Goal: Task Accomplishment & Management: Manage account settings

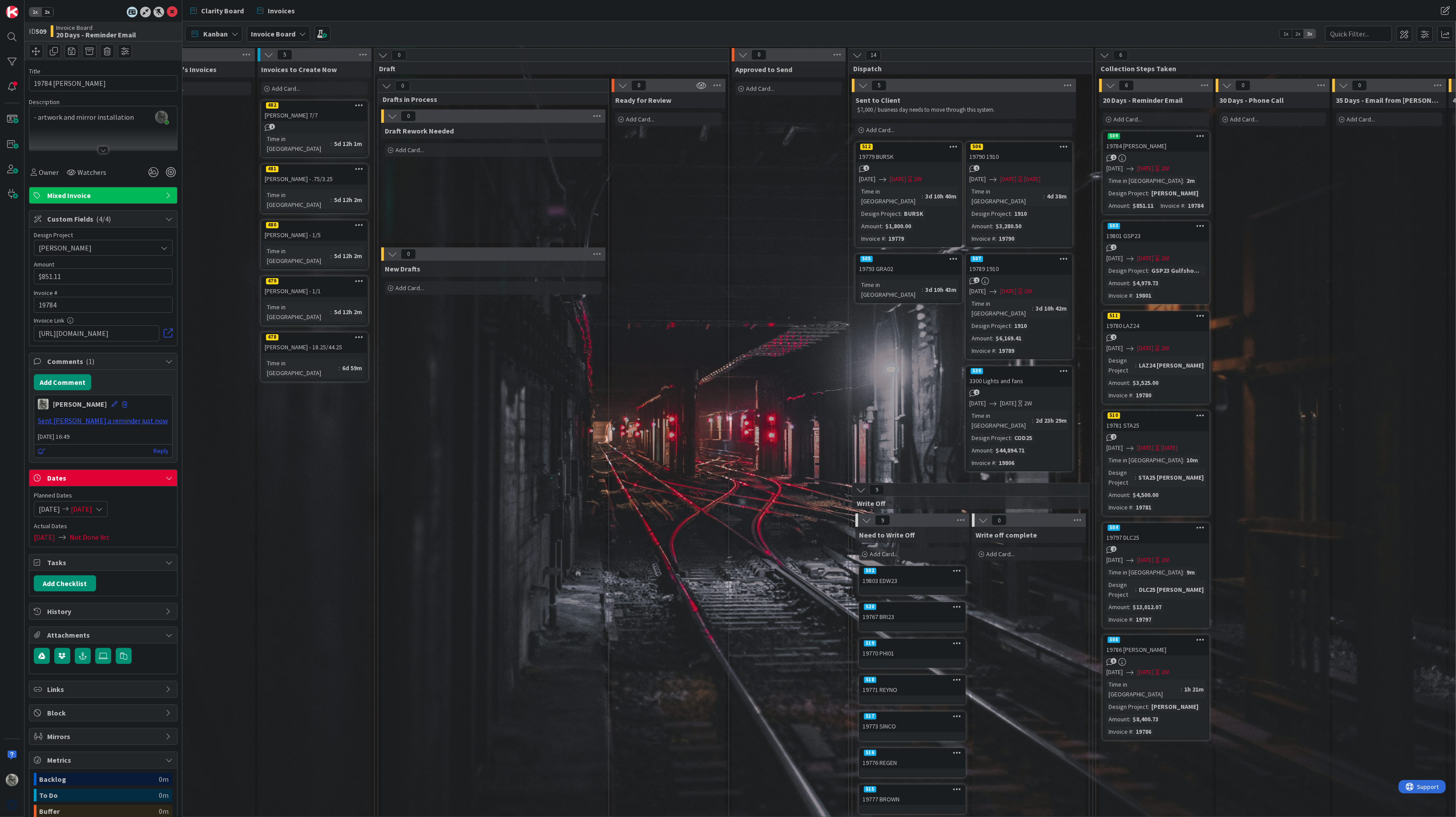
scroll to position [0, 248]
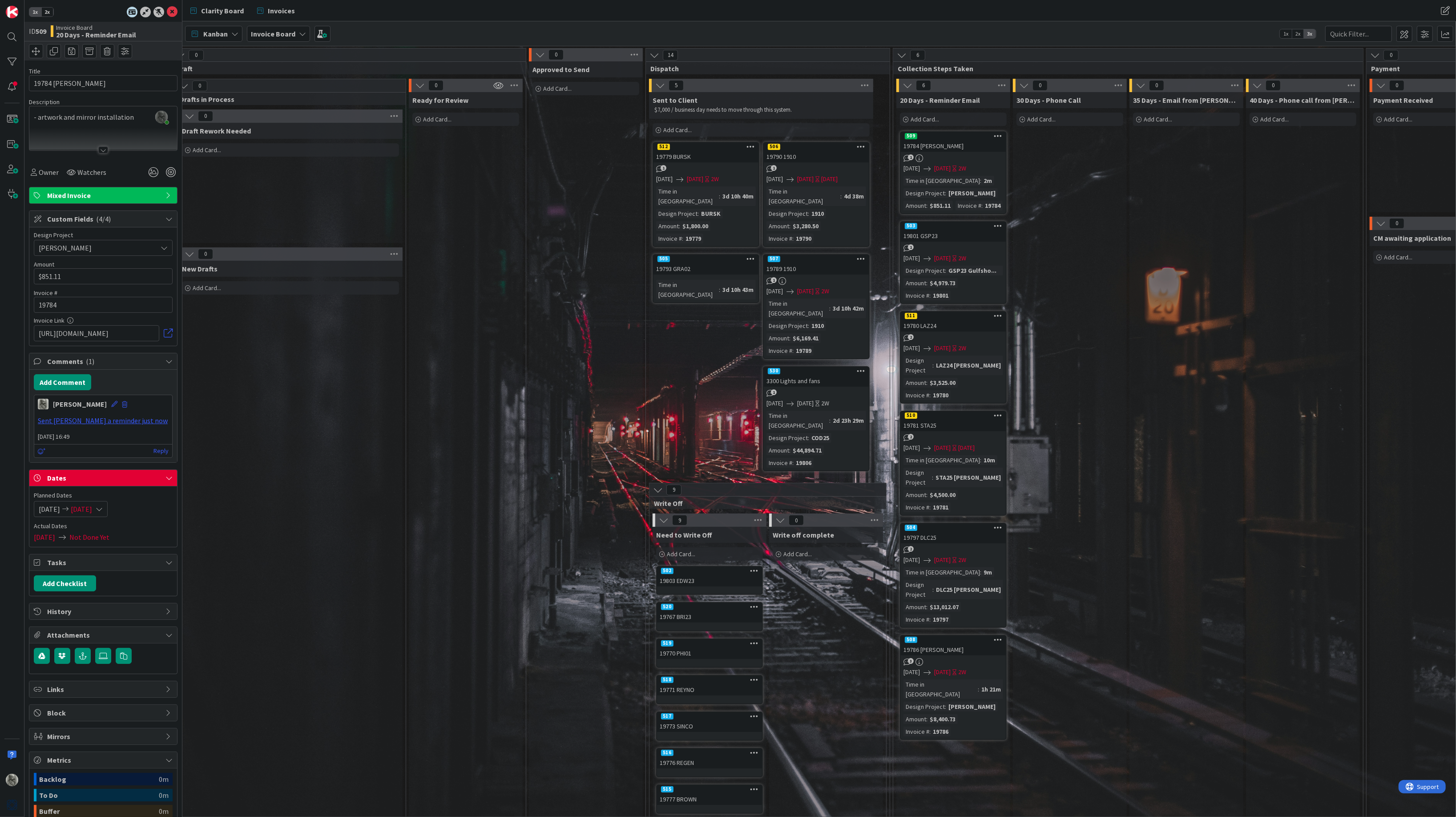
click at [716, 209] on div "BURSK" at bounding box center [710, 213] width 24 height 10
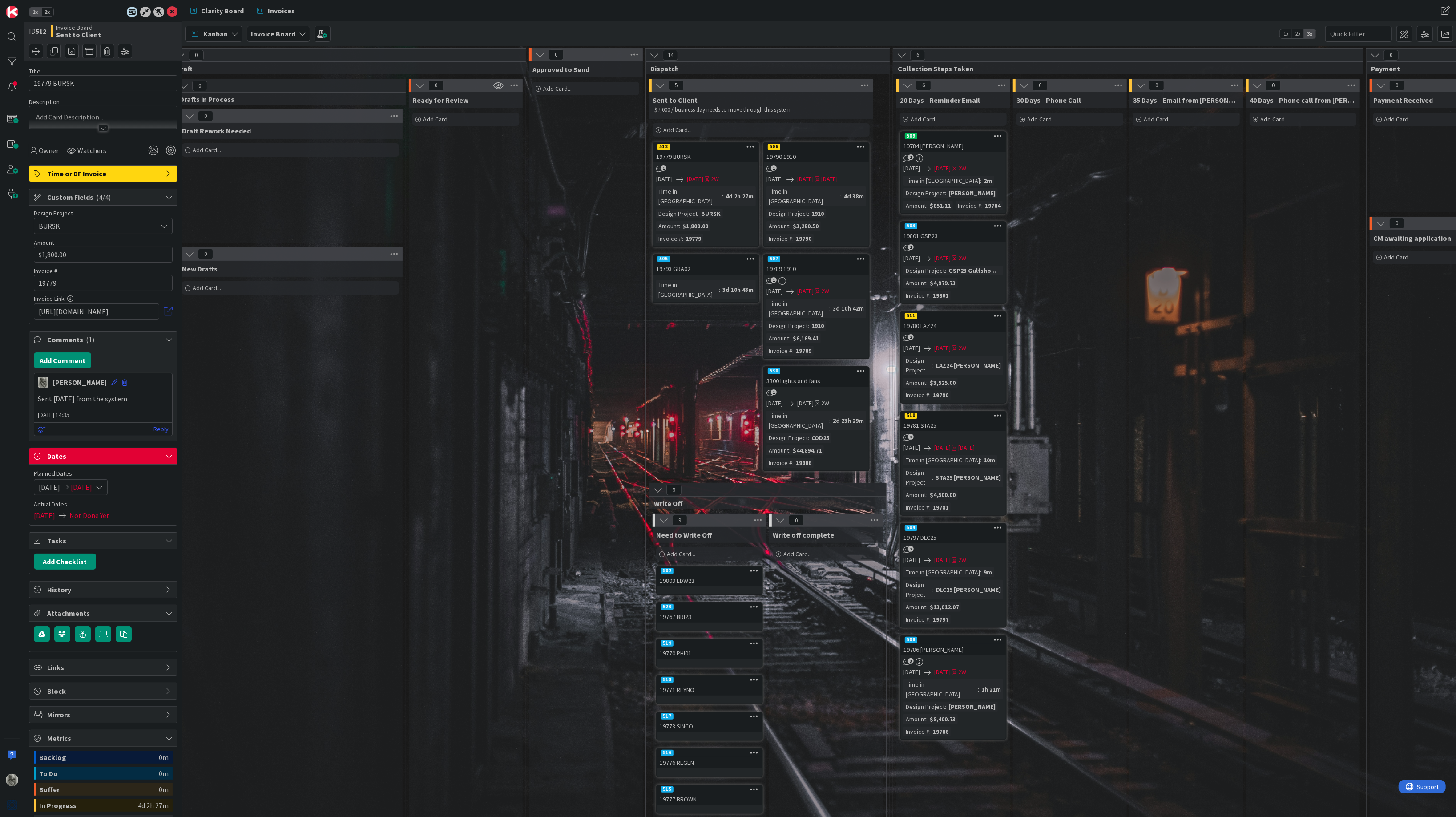
click at [703, 148] on div "512" at bounding box center [706, 147] width 105 height 8
click at [167, 313] on link at bounding box center [168, 312] width 9 height 9
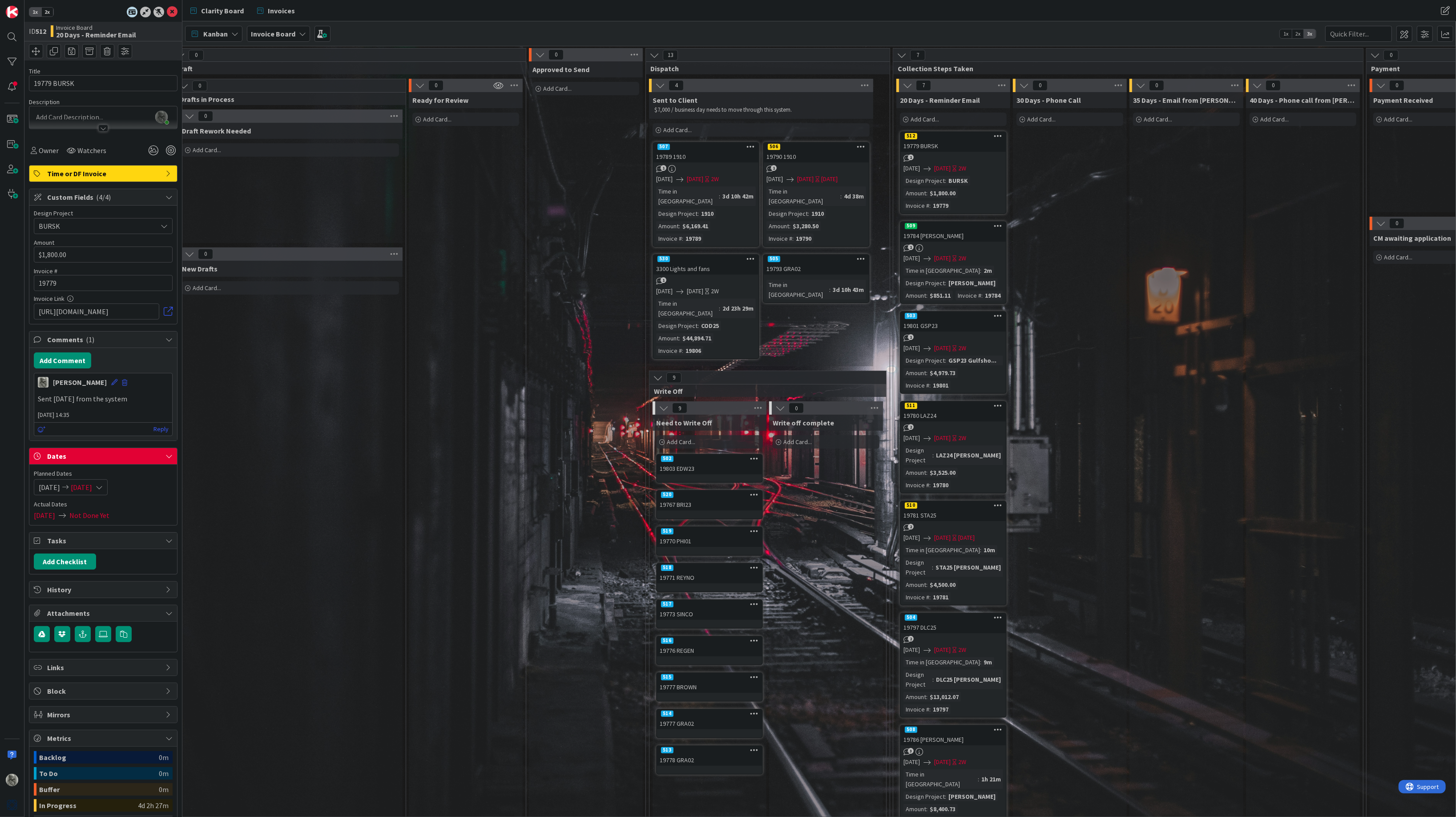
click at [956, 143] on div "19779 BURSK" at bounding box center [954, 146] width 105 height 11
click at [66, 362] on button "Add Comment" at bounding box center [63, 360] width 58 height 16
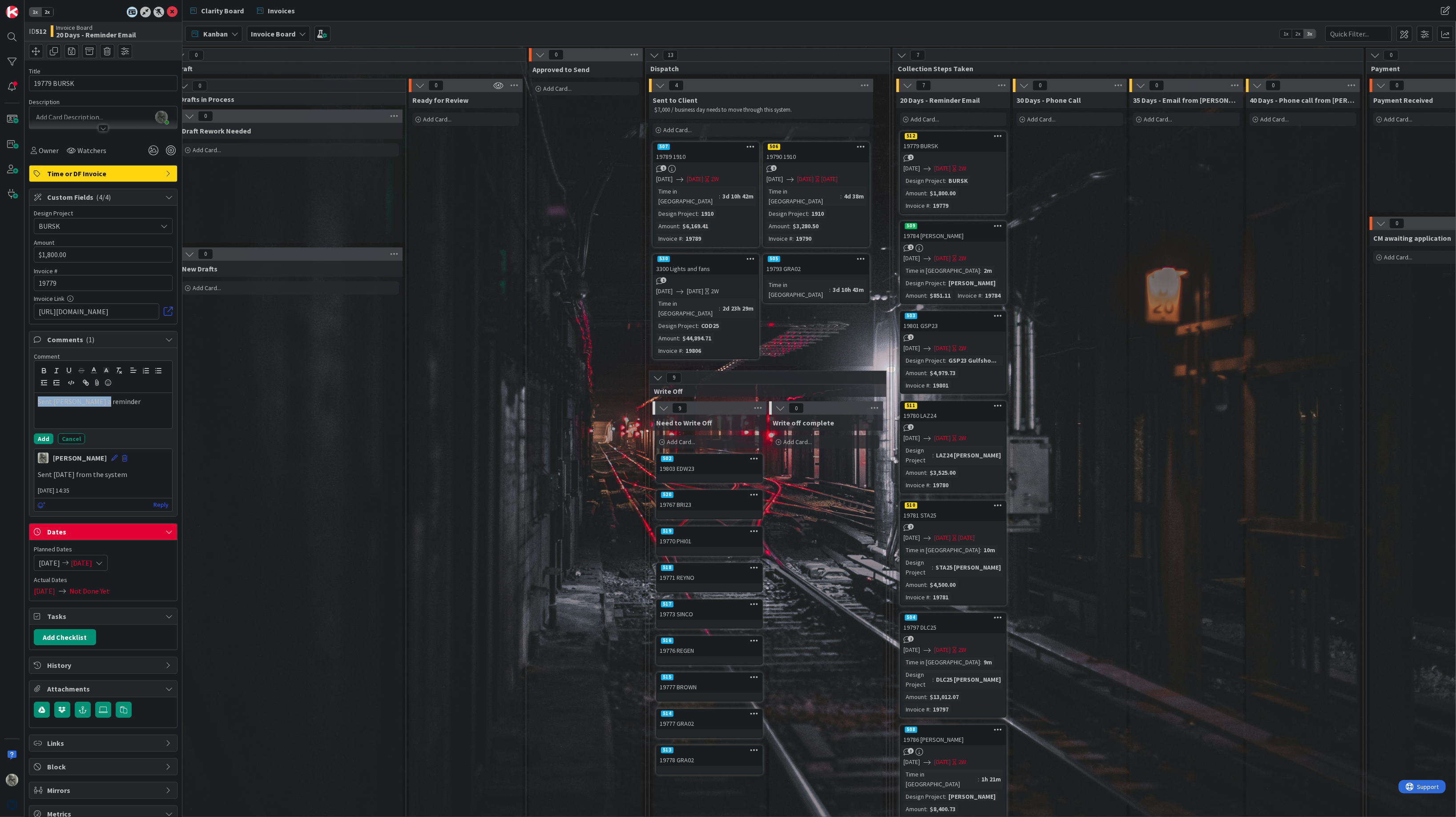
drag, startPoint x: 116, startPoint y: 401, endPoint x: 17, endPoint y: 399, distance: 99.0
click at [17, 399] on div "1x 2x ID 512 Invoice Board 20 Days - Reminder Email Title 11 / 128 19779 BURSK …" at bounding box center [91, 408] width 183 height 817
click at [86, 382] on icon "button" at bounding box center [85, 382] width 3 height 3
paste input "[URL][DOMAIN_NAME]"
type input "[URL][DOMAIN_NAME]"
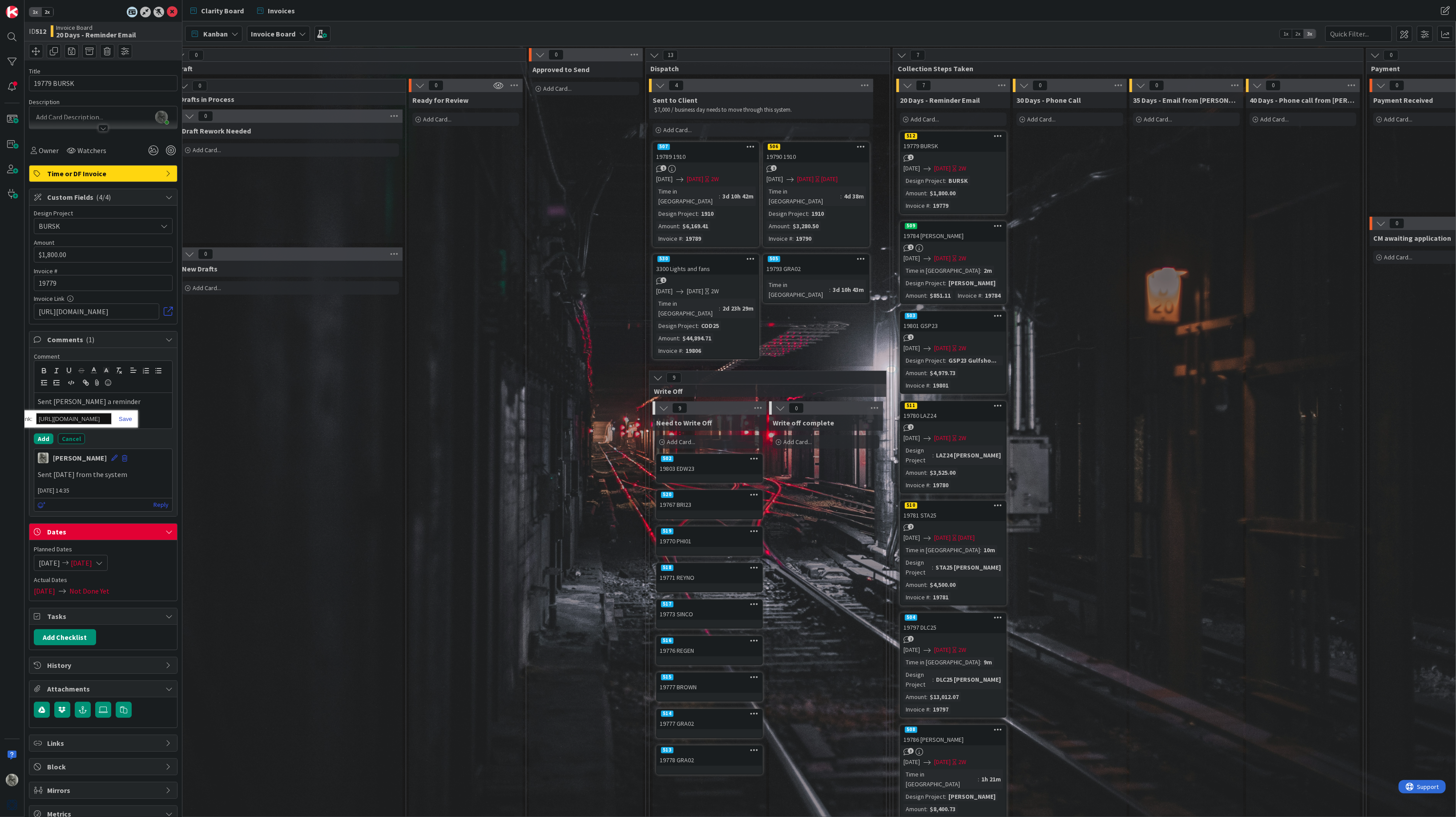
click at [127, 418] on link at bounding box center [122, 419] width 20 height 7
click at [38, 440] on button "Add" at bounding box center [44, 439] width 20 height 11
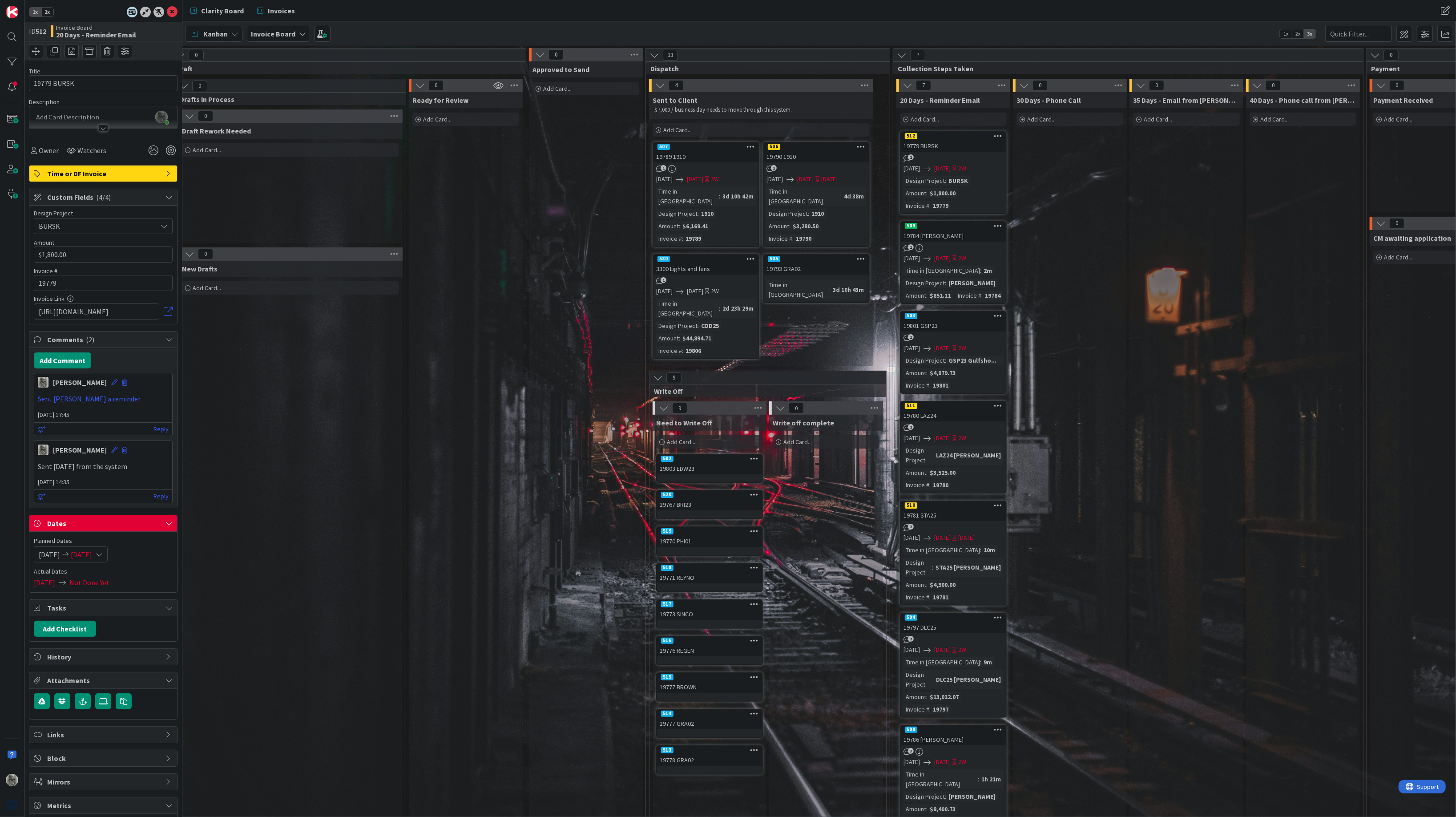
click at [961, 143] on div "19779 BURSK" at bounding box center [954, 146] width 105 height 11
click at [168, 341] on icon at bounding box center [169, 339] width 7 height 7
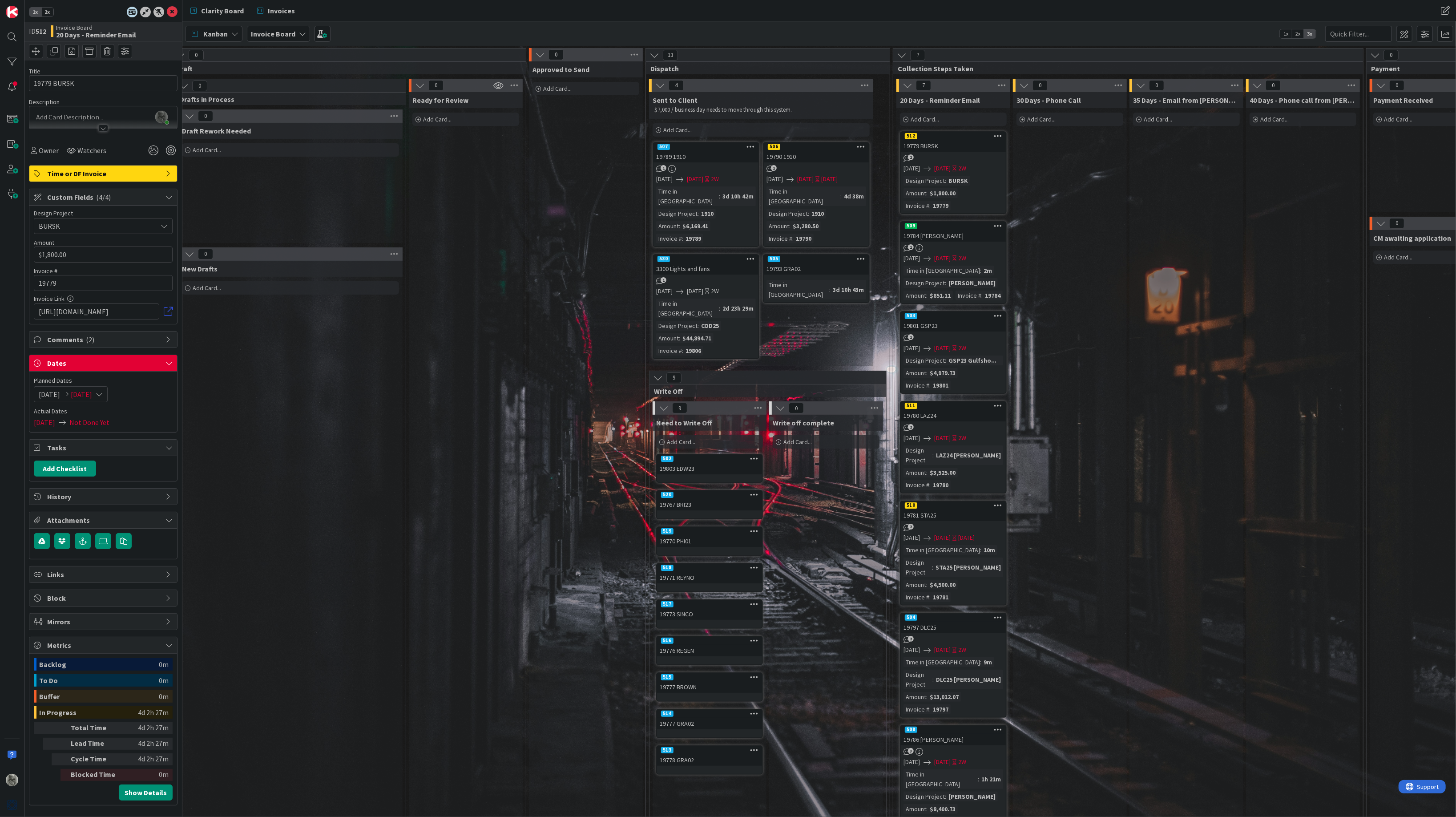
click at [167, 364] on icon at bounding box center [169, 363] width 7 height 7
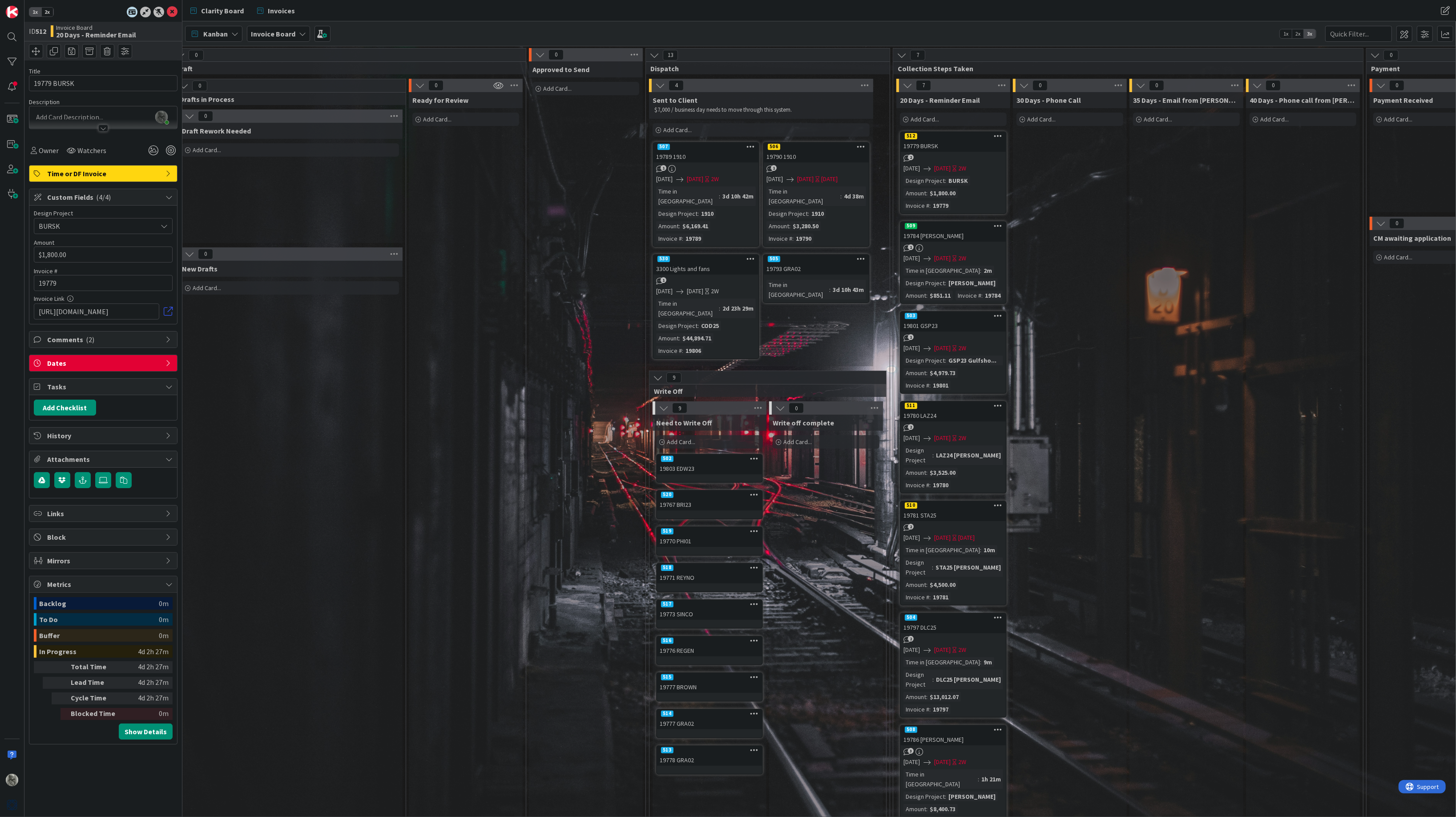
click at [167, 364] on icon at bounding box center [169, 363] width 7 height 7
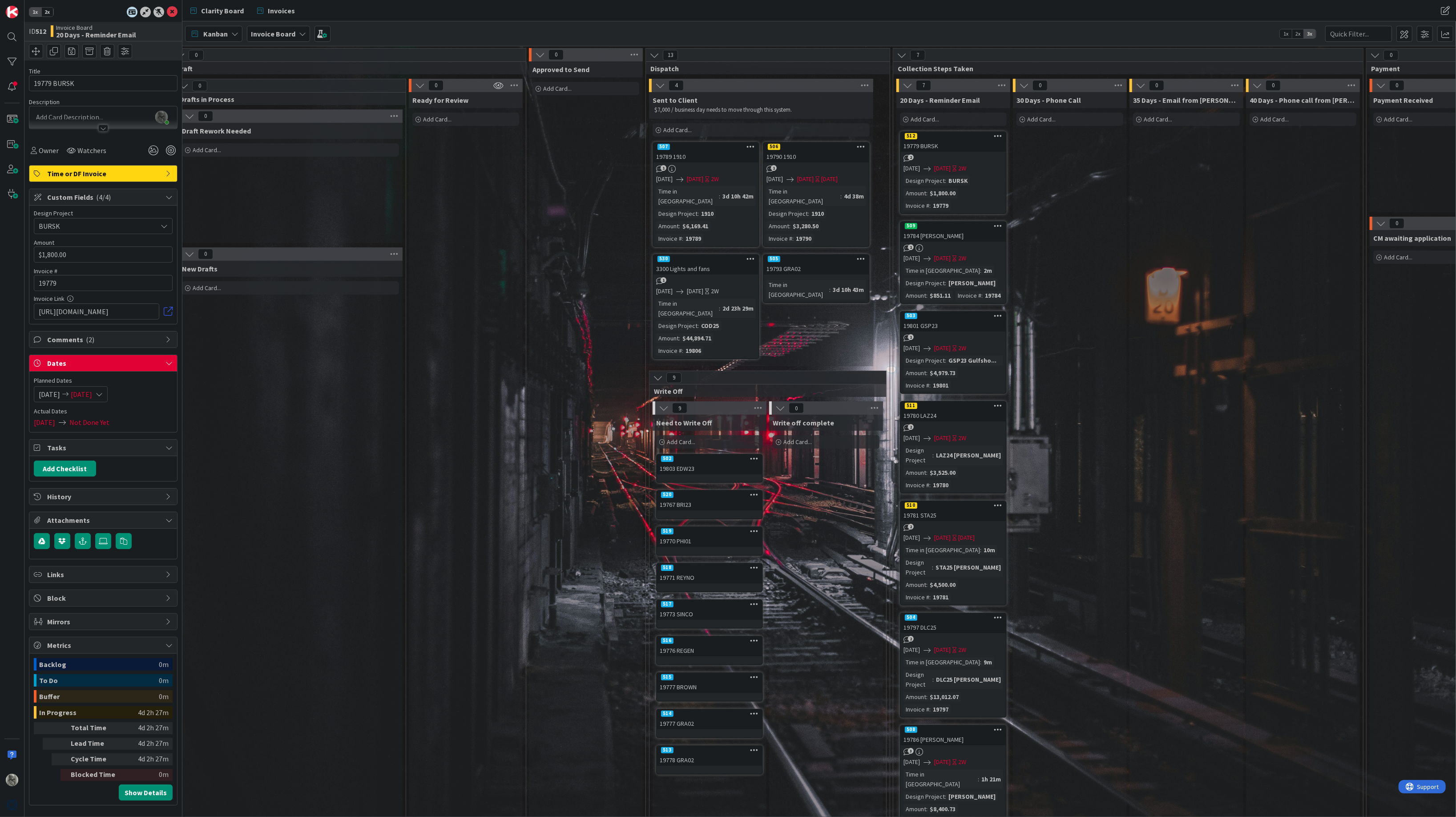
click at [150, 392] on div "[DATE] [DATE]" at bounding box center [103, 394] width 139 height 16
click at [1405, 34] on span at bounding box center [1405, 34] width 16 height 16
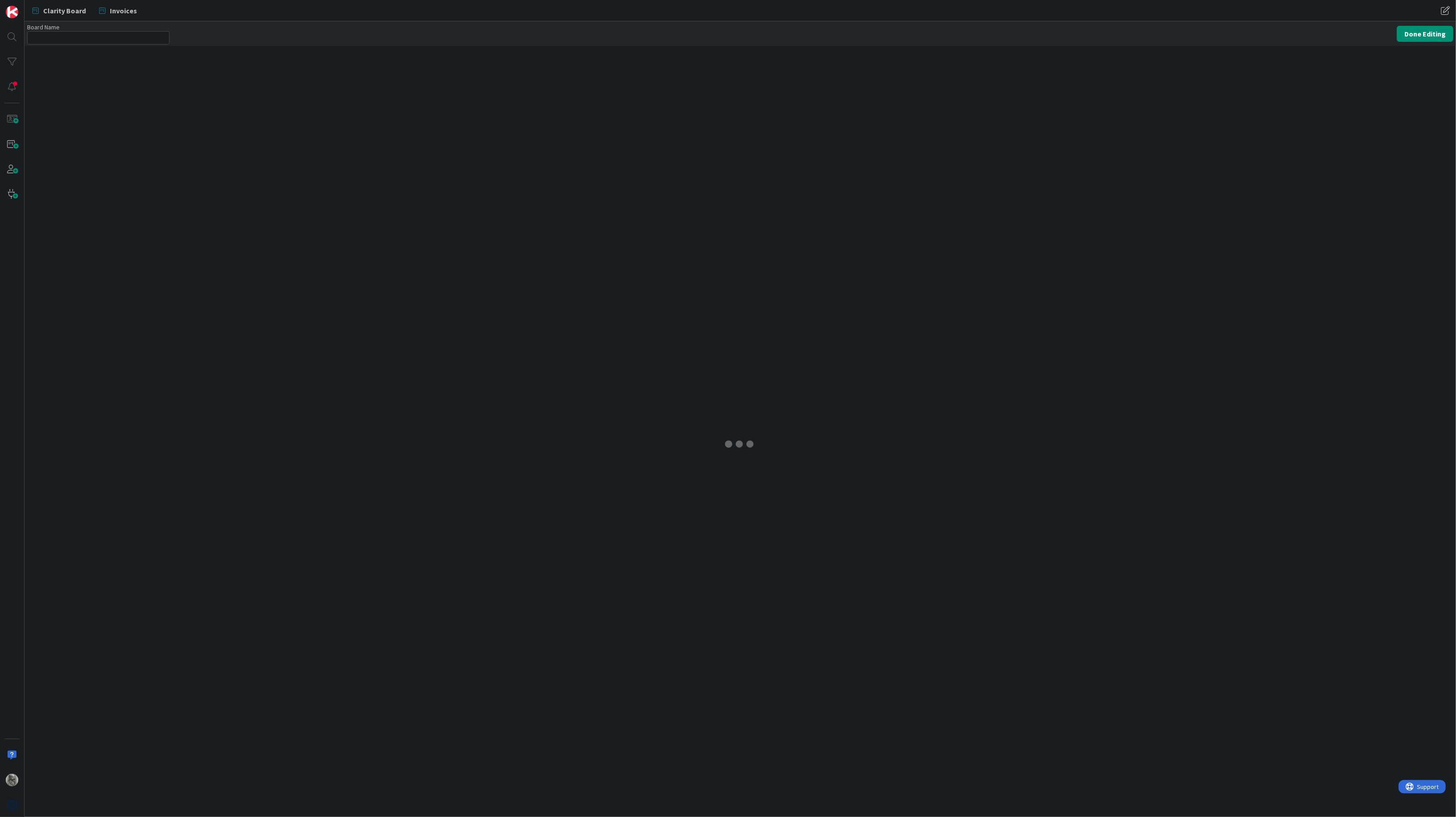
type input "Invoice Board"
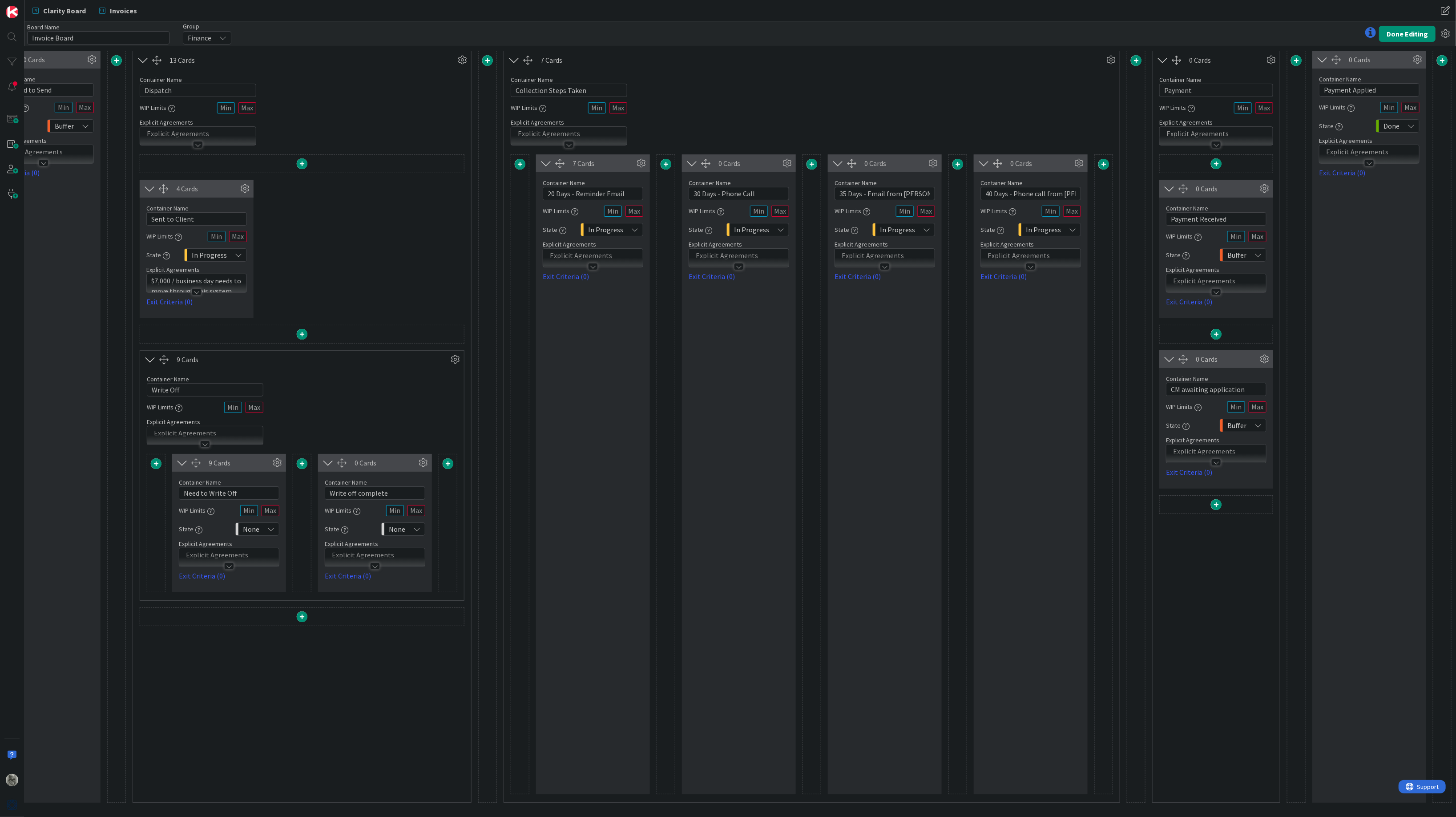
scroll to position [0, 732]
drag, startPoint x: 634, startPoint y: 194, endPoint x: 540, endPoint y: 191, distance: 94.0
click at [540, 191] on div "Container Name 24 / 64 20 Days - Reminder Email WIP Limits State In Progress Ex…" at bounding box center [592, 227] width 114 height 110
type input "10 days overdue"
click at [594, 255] on p at bounding box center [593, 256] width 91 height 10
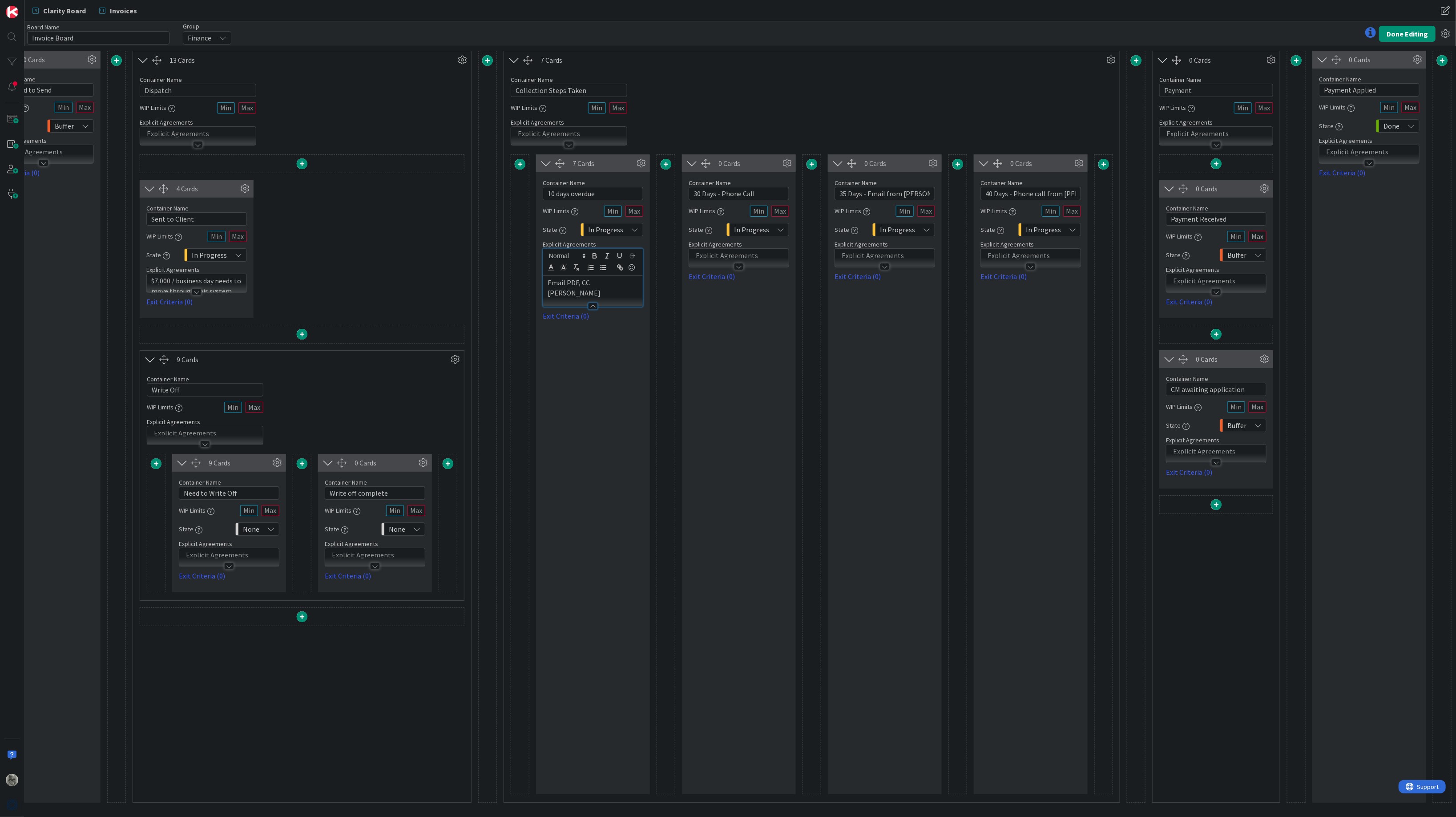
click at [605, 346] on div "7 Cards Container Name 15 / 64 10 days overdue WIP Limits State In Progress Exp…" at bounding box center [592, 474] width 114 height 640
drag, startPoint x: 768, startPoint y: 193, endPoint x: 689, endPoint y: 189, distance: 79.1
click at [689, 189] on input "30 Days - Phone Call" at bounding box center [739, 194] width 101 height 14
type input "20 Days overdue"
click at [732, 250] on p at bounding box center [739, 256] width 91 height 10
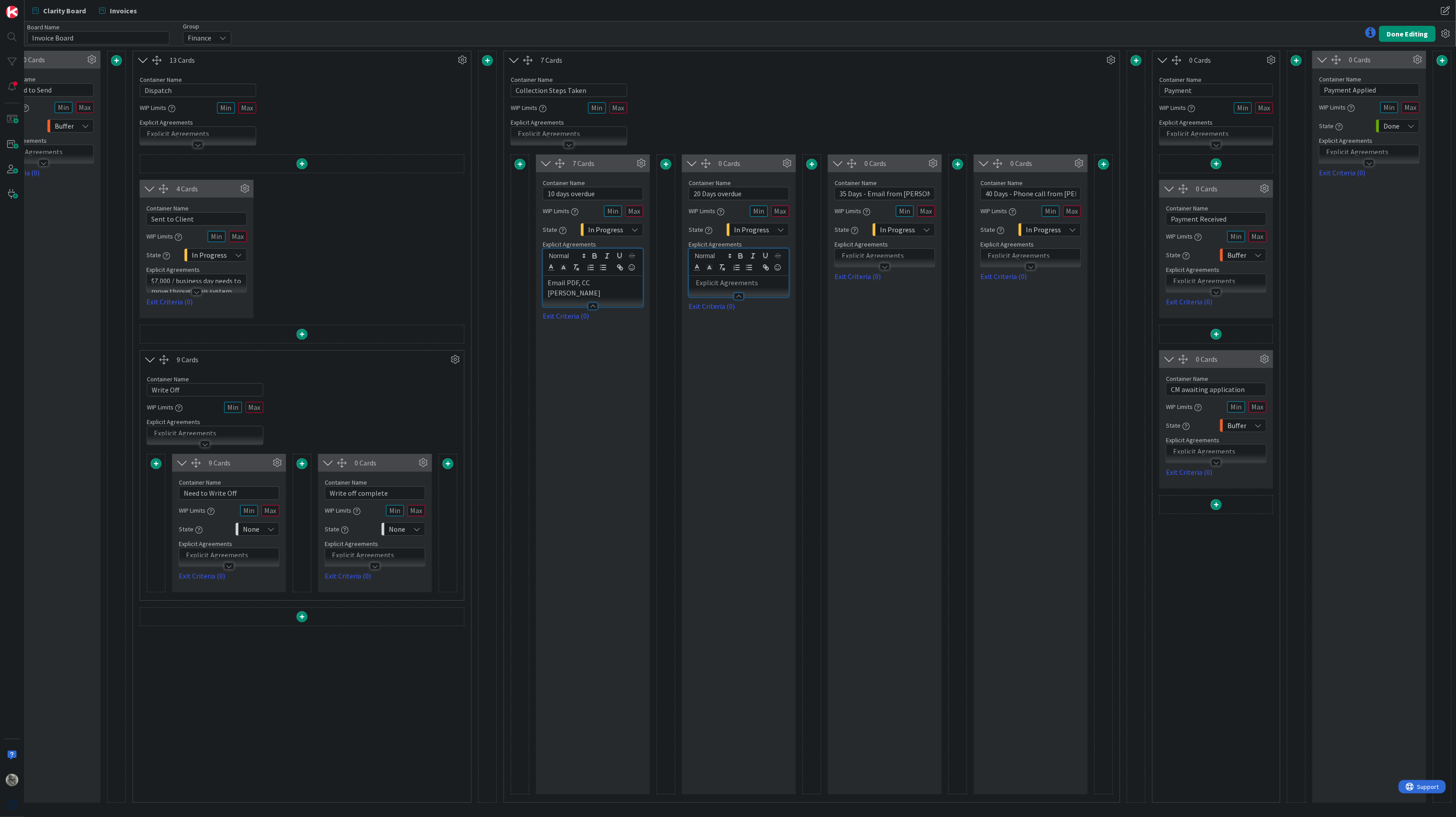
click at [724, 281] on p at bounding box center [739, 283] width 91 height 10
click at [881, 309] on div "0 Cards Container Name 25 / 64 35 Days - Email from [PERSON_NAME] WIP Limits St…" at bounding box center [885, 474] width 114 height 640
drag, startPoint x: 919, startPoint y: 193, endPoint x: 868, endPoint y: 194, distance: 51.0
click at [868, 194] on input "35 Days - Email from [PERSON_NAME]" at bounding box center [885, 194] width 101 height 14
click at [873, 256] on p at bounding box center [885, 256] width 91 height 10
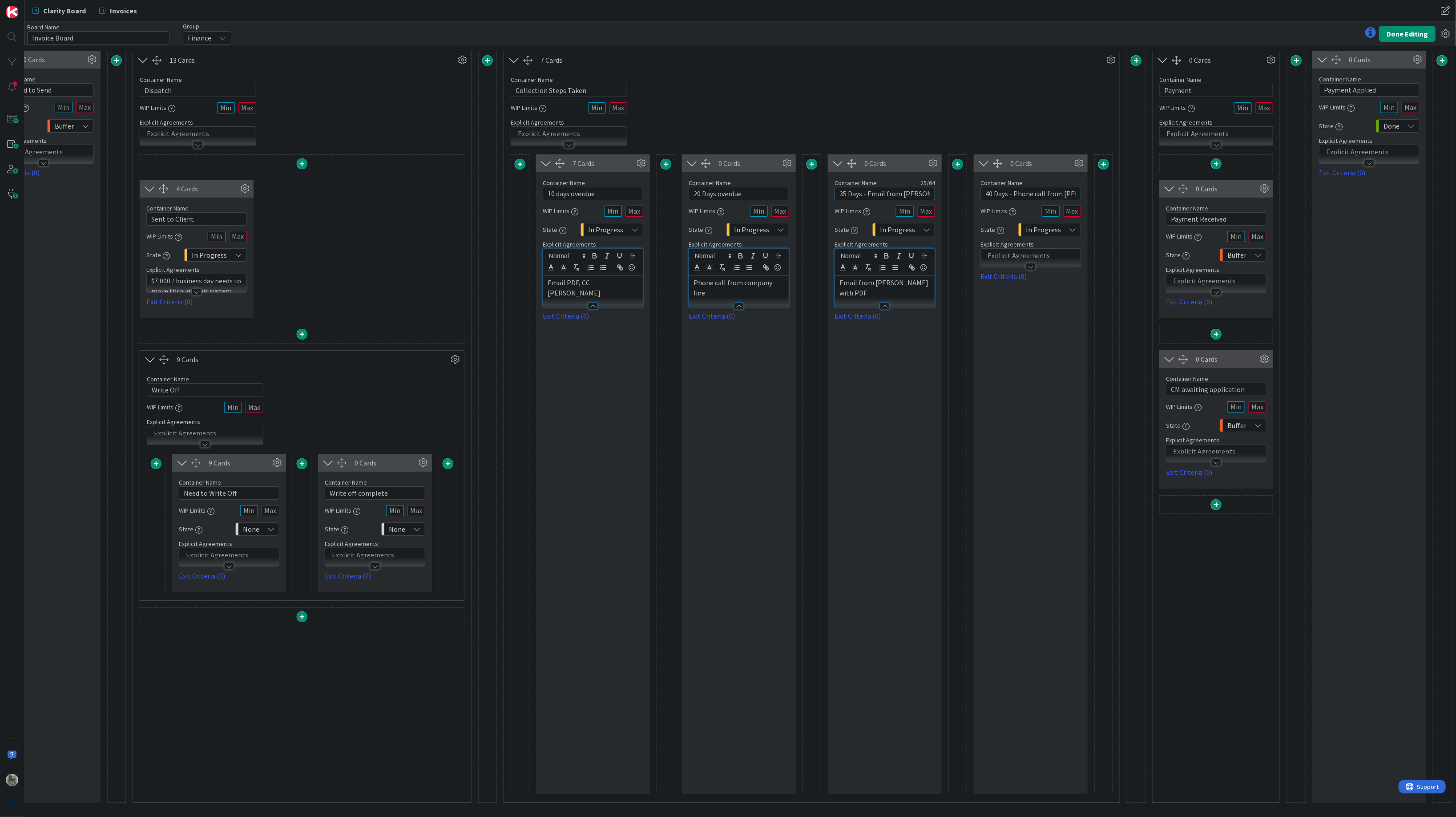
click at [921, 194] on input "35 Days - Email from [PERSON_NAME]" at bounding box center [885, 194] width 101 height 14
drag, startPoint x: 921, startPoint y: 194, endPoint x: 776, endPoint y: 188, distance: 145.1
click at [776, 188] on div "7 Cards Container Name 15 / 64 10 days overdue WIP Limits State In Progress Exp…" at bounding box center [812, 474] width 603 height 640
type input "25 days overdue"
drag, startPoint x: 990, startPoint y: 195, endPoint x: 985, endPoint y: 195, distance: 5.0
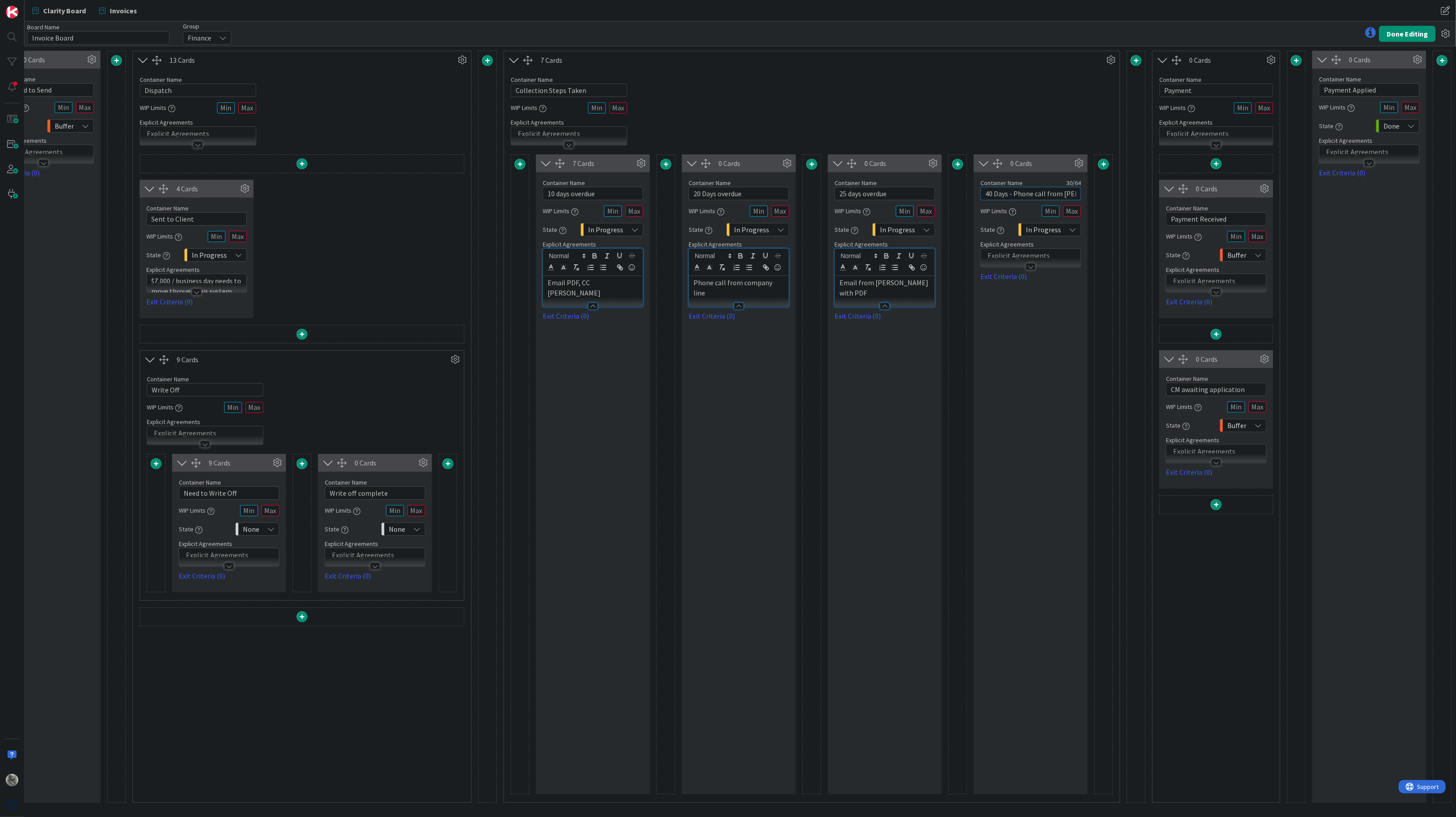
click at [985, 195] on input "40 Days - Phone call from [PERSON_NAME]" at bounding box center [1031, 194] width 101 height 14
type input "30 Days - Phone call from [PERSON_NAME]"
drag, startPoint x: 1048, startPoint y: 256, endPoint x: 979, endPoint y: 259, distance: 69.1
click at [979, 259] on div "Container Name 30 / 64 30 Days - Phone call from [PERSON_NAME] WIP Limits State…" at bounding box center [1030, 227] width 114 height 110
click at [1006, 253] on p at bounding box center [1030, 256] width 91 height 10
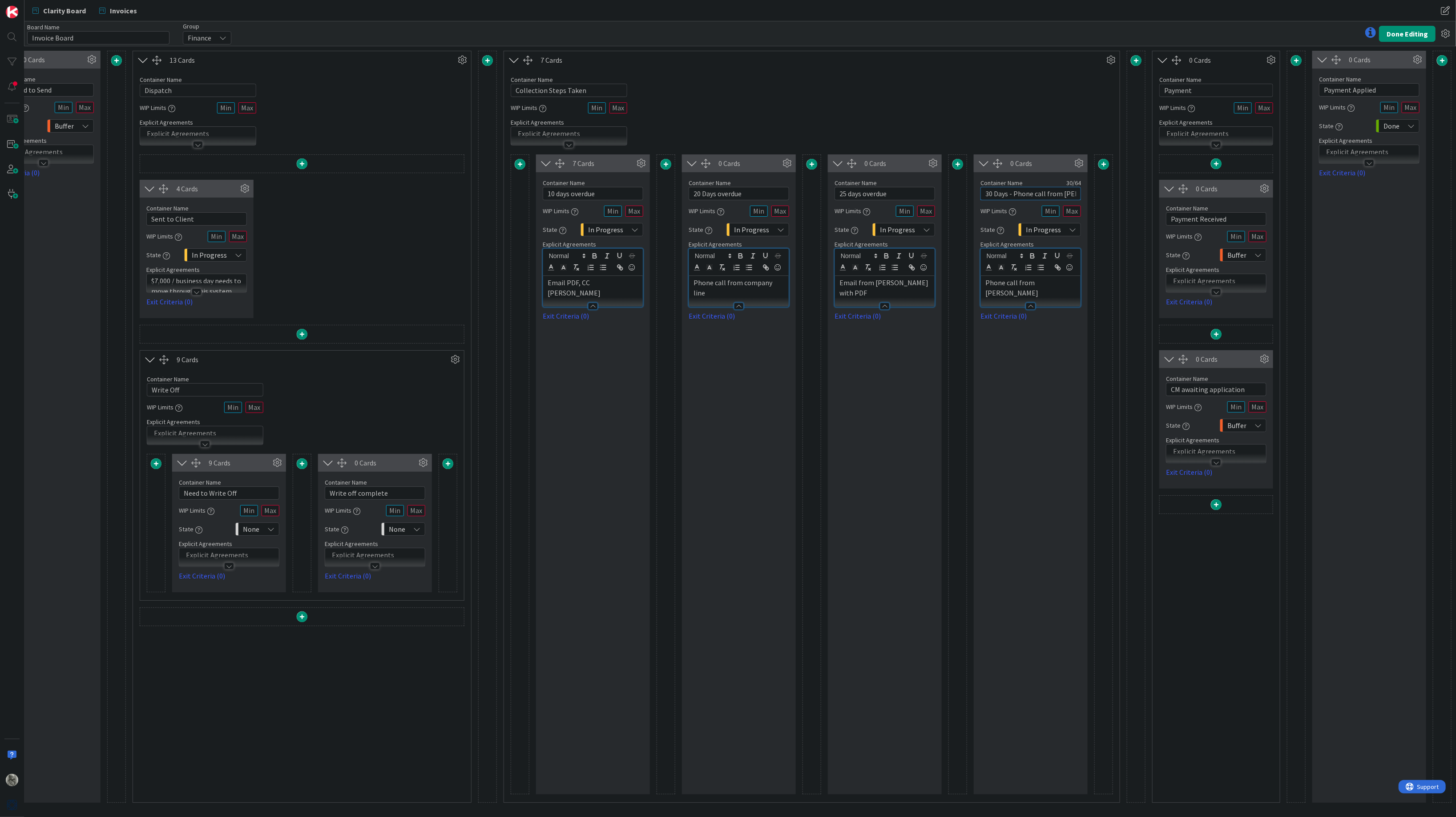
drag, startPoint x: 1075, startPoint y: 193, endPoint x: 978, endPoint y: 197, distance: 97.1
click at [978, 197] on div "Container Name 30 / 64 30 Days - Phone call from [PERSON_NAME] WIP Limits State…" at bounding box center [1030, 247] width 114 height 149
drag, startPoint x: 844, startPoint y: 192, endPoint x: 838, endPoint y: 194, distance: 6.3
click at [838, 194] on input "25 days overdue" at bounding box center [885, 194] width 101 height 14
type input "30 days overdue"
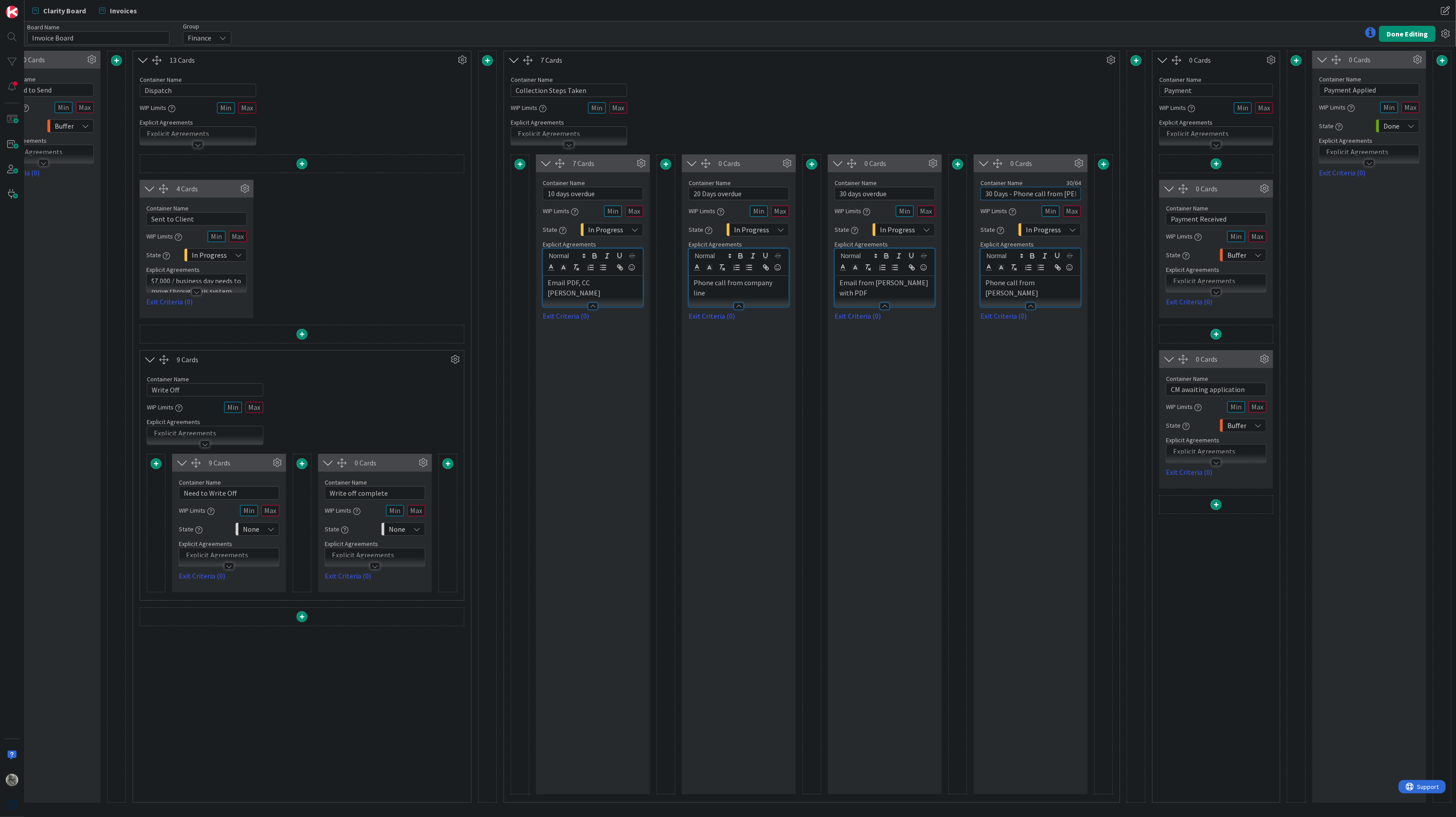
drag, startPoint x: 991, startPoint y: 193, endPoint x: 981, endPoint y: 194, distance: 10.0
click at [981, 194] on input "30 Days - Phone call from [PERSON_NAME]" at bounding box center [1031, 194] width 101 height 14
drag, startPoint x: 1007, startPoint y: 195, endPoint x: 1094, endPoint y: 196, distance: 87.0
click at [1094, 196] on div "7 Cards Container Name 15 / 64 10 days overdue WIP Limits State In Progress Exp…" at bounding box center [812, 474] width 603 height 640
type input "40 days overdue"
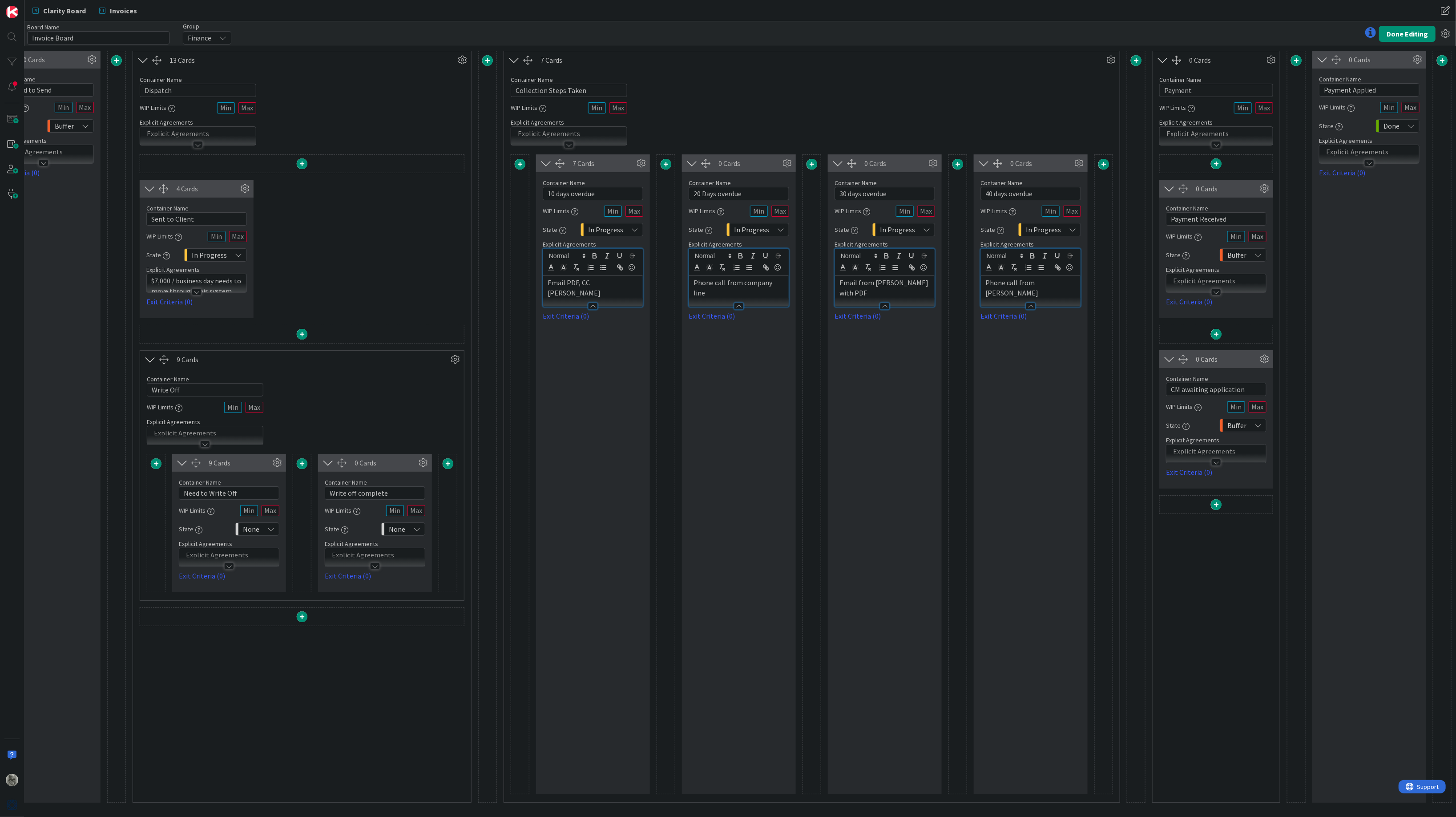
click at [1036, 329] on div "0 Cards Container Name 15 / 64 40 days overdue WIP Limits State In Progress Exp…" at bounding box center [1030, 474] width 114 height 640
click at [1401, 29] on button "Done Editing" at bounding box center [1407, 34] width 57 height 16
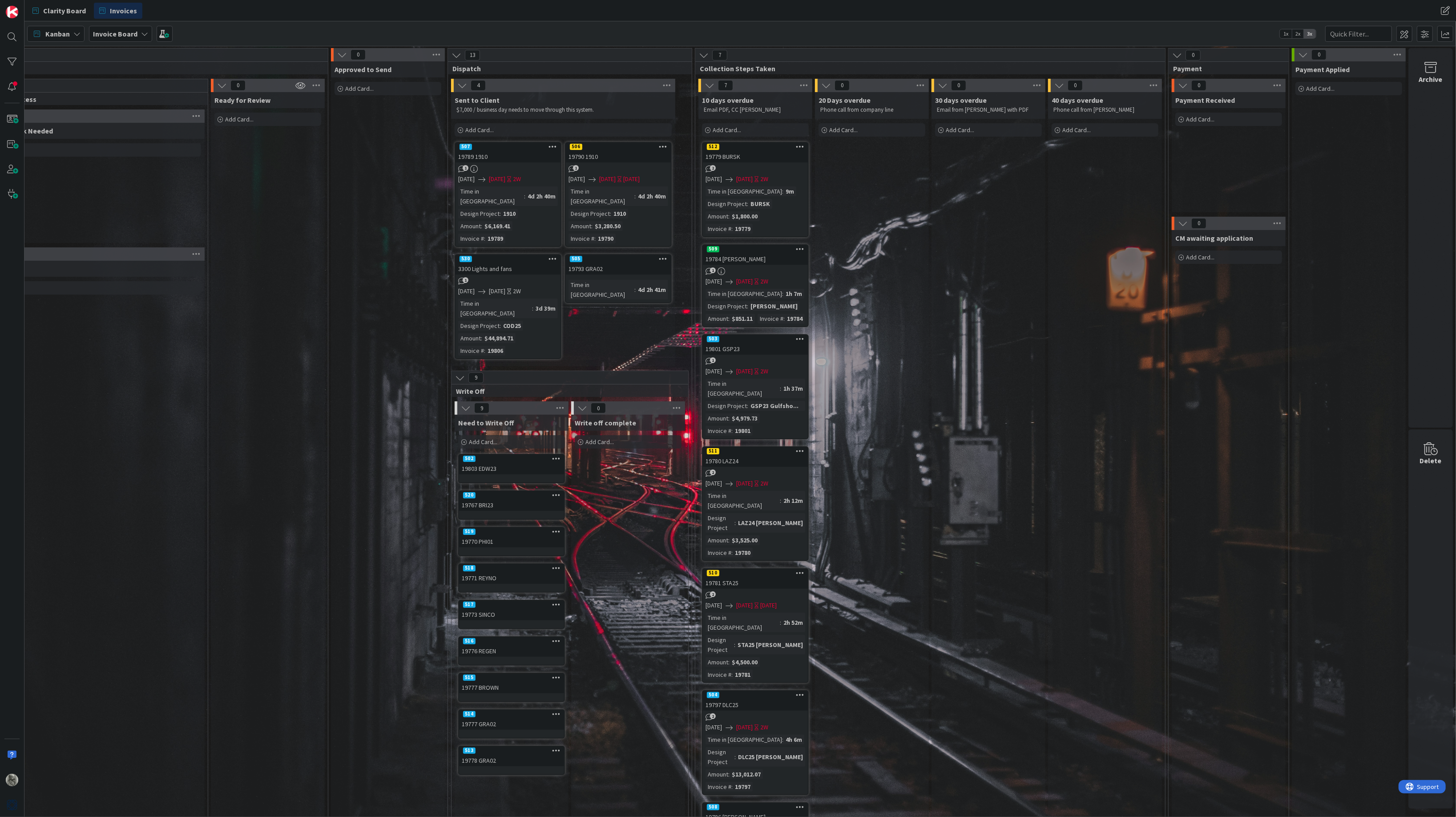
scroll to position [0, 289]
click at [1401, 32] on span at bounding box center [1405, 34] width 16 height 16
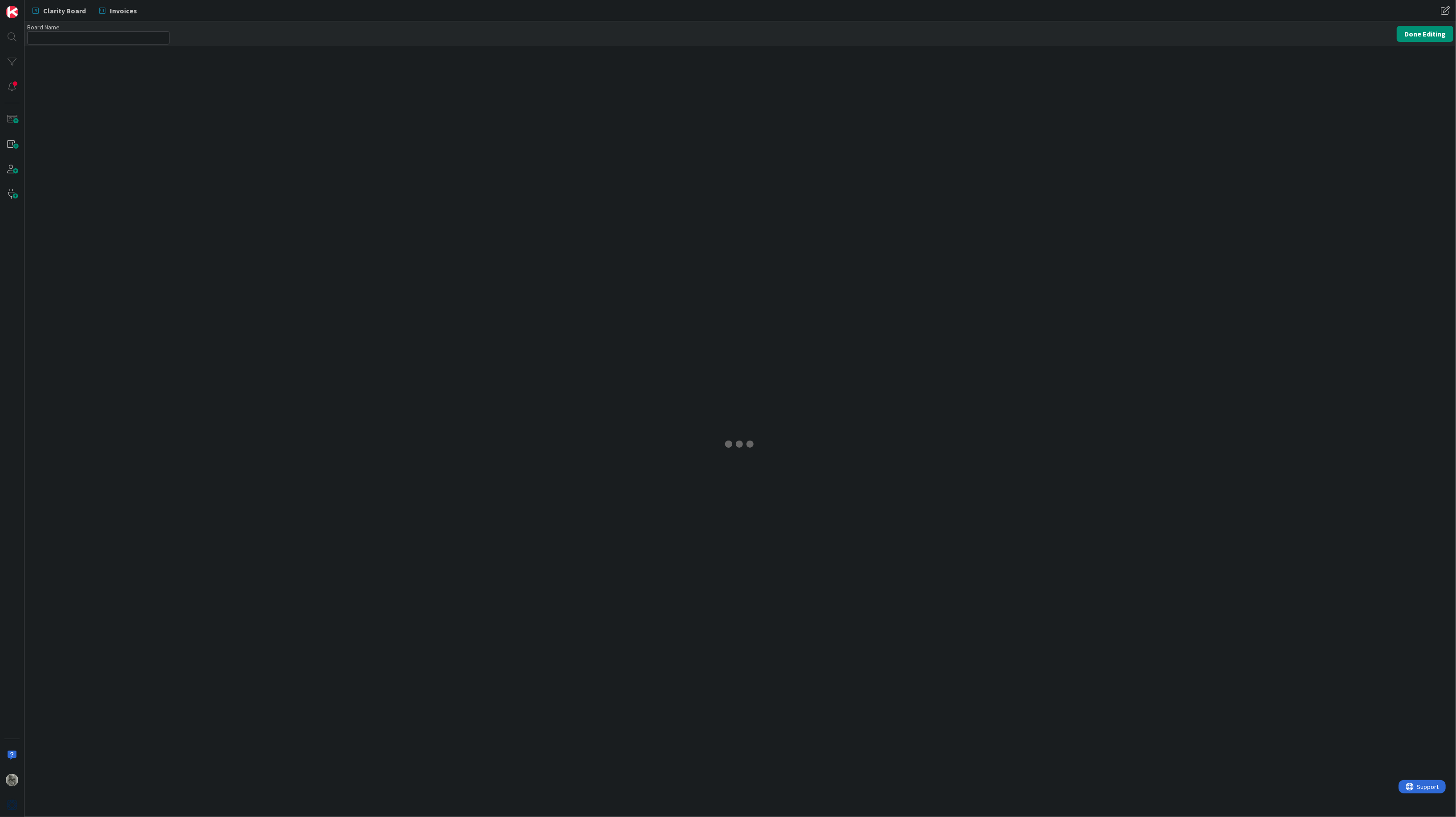
type input "Invoice Board"
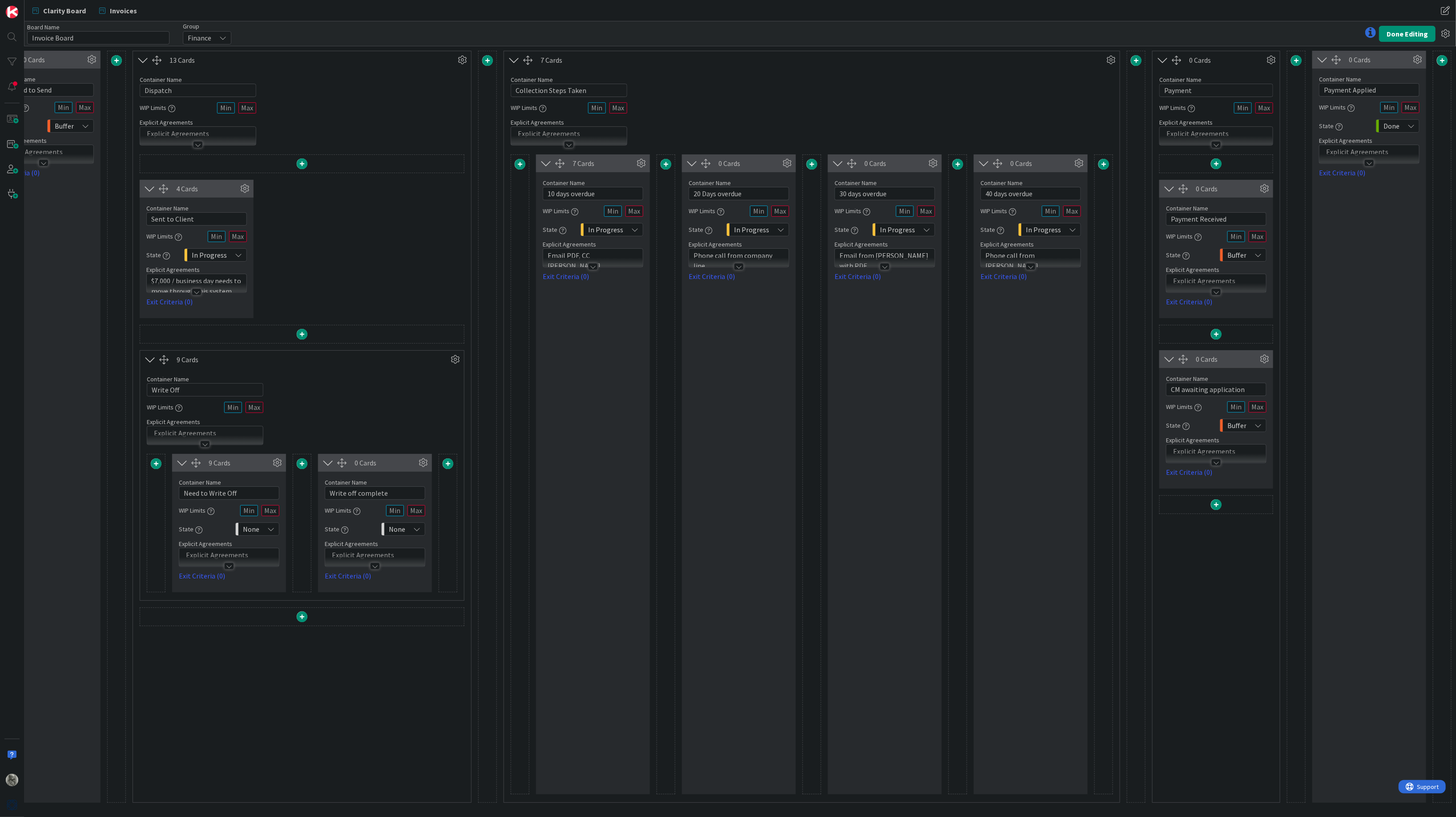
scroll to position [0, 732]
click at [1061, 253] on p "Phone call from [PERSON_NAME]" at bounding box center [1030, 260] width 91 height 20
click at [1058, 280] on p "Phone call from [PERSON_NAME]" at bounding box center [1030, 287] width 91 height 20
click at [1052, 283] on p "Phone call from [PERSON_NAME]" at bounding box center [1030, 287] width 91 height 20
click at [1105, 165] on span at bounding box center [1103, 164] width 11 height 11
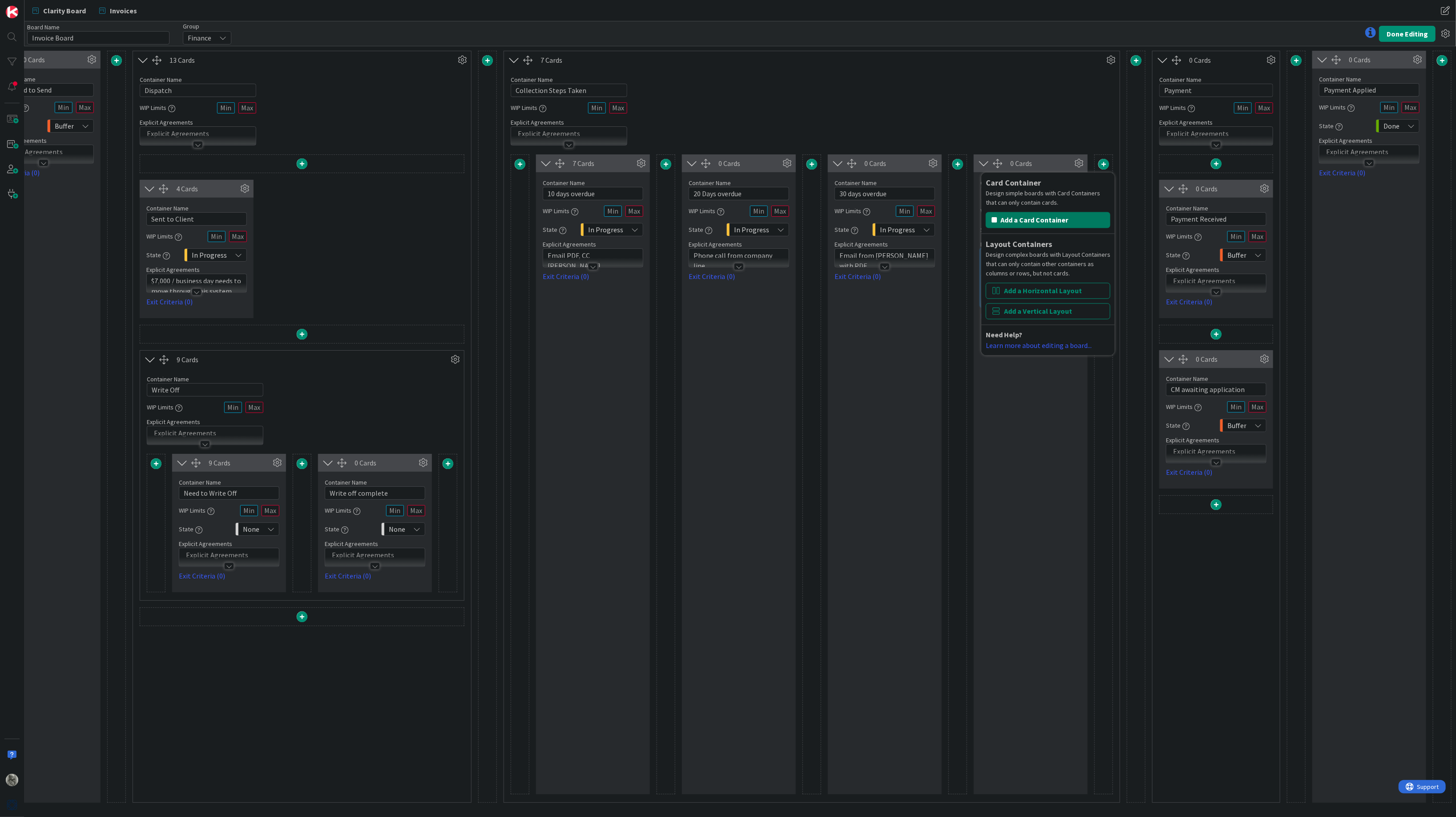
click at [1046, 218] on button "Add a Card Container" at bounding box center [1048, 220] width 124 height 16
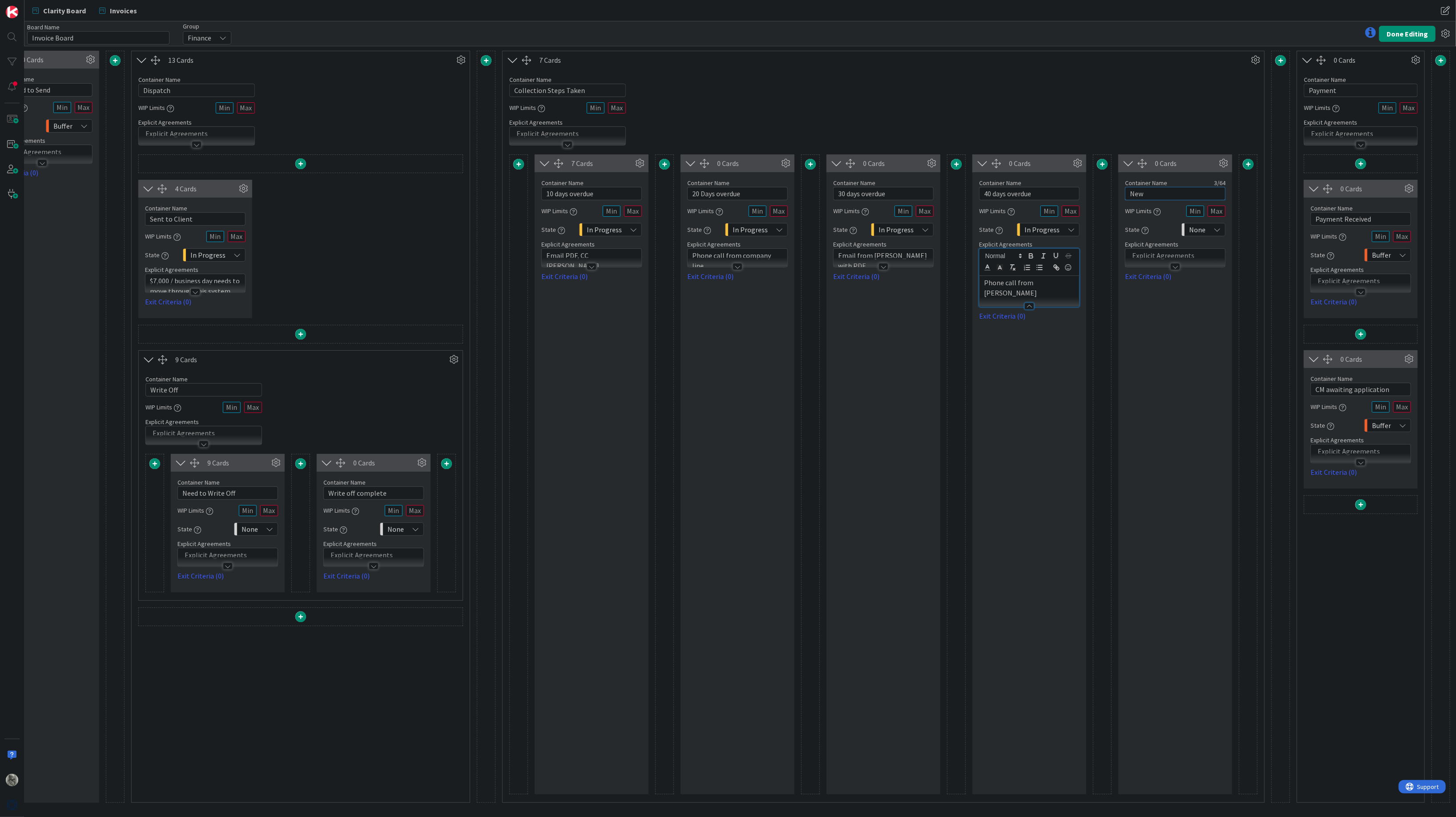
drag, startPoint x: 1160, startPoint y: 195, endPoint x: 1111, endPoint y: 194, distance: 49.0
click at [1111, 194] on div "7 Cards Container Name 15 / 64 10 days overdue WIP Limits State In Progress Exp…" at bounding box center [883, 474] width 748 height 640
type input "In Collection"
click at [1184, 254] on p at bounding box center [1175, 256] width 91 height 10
click at [1191, 283] on p at bounding box center [1175, 283] width 91 height 10
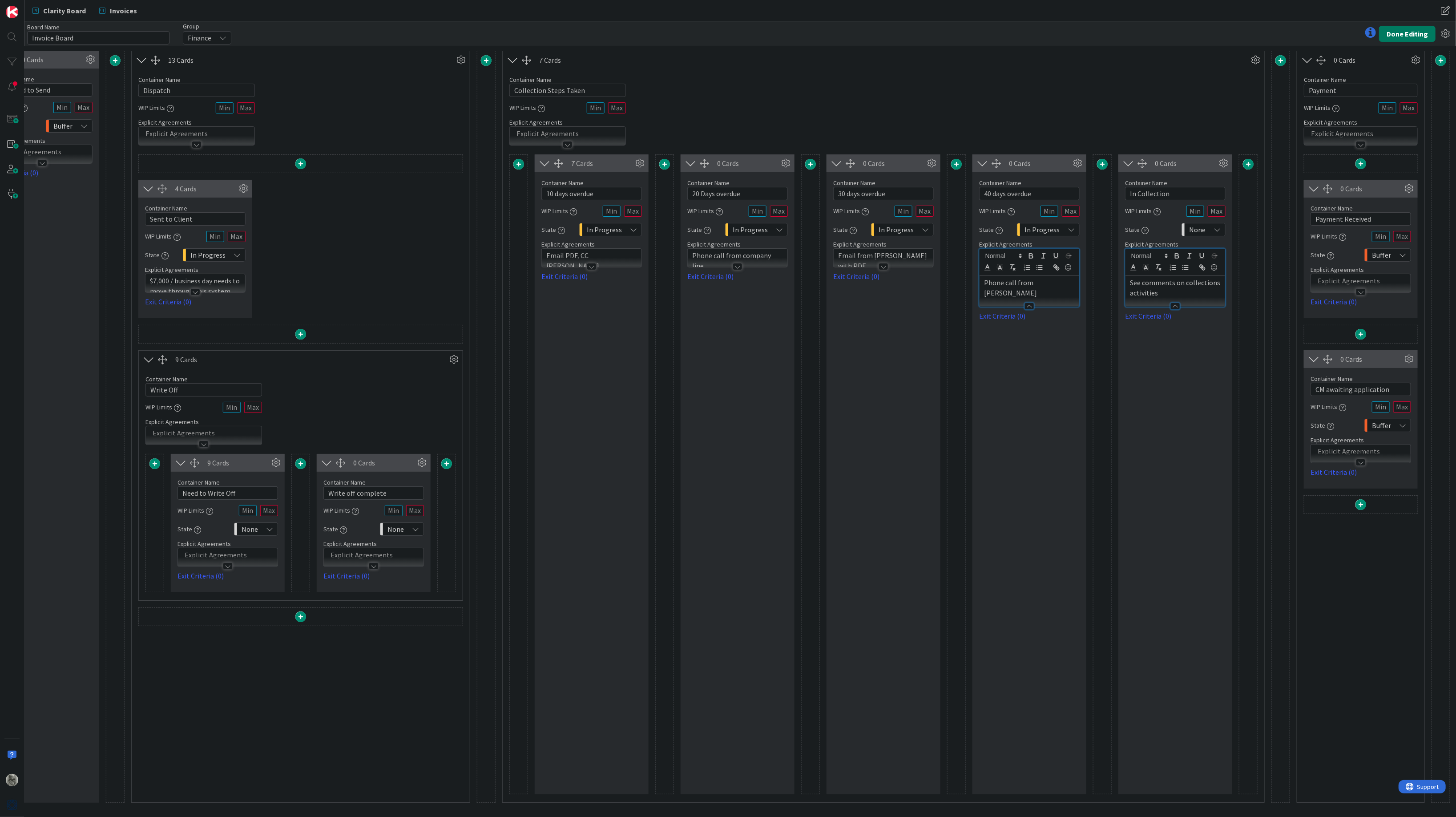
click at [1418, 31] on button "Done Editing" at bounding box center [1407, 34] width 57 height 16
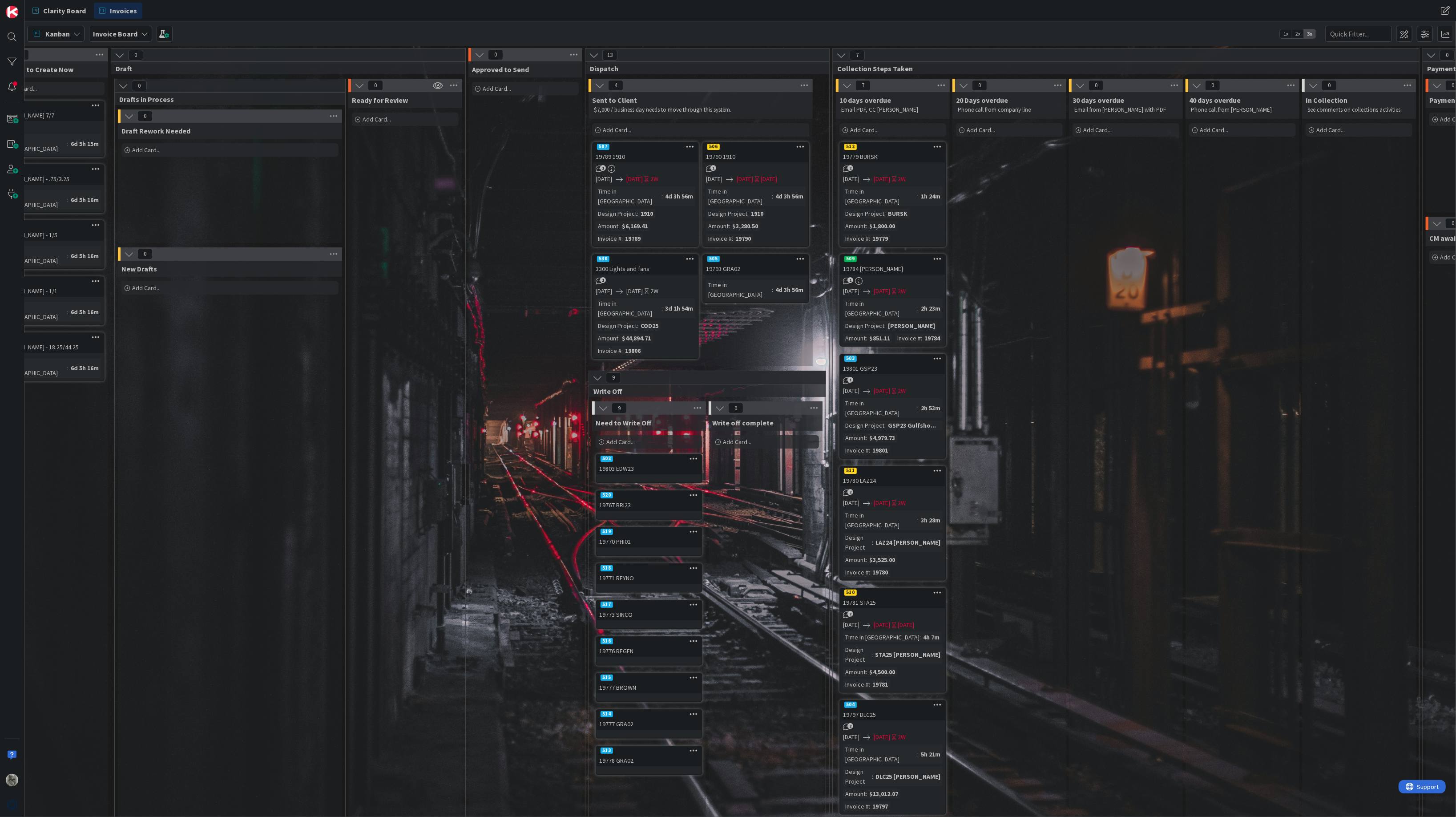
click at [929, 211] on div "Time in [GEOGRAPHIC_DATA] : 1h 24m Design Project : BURSK Amount : $1,800.00 In…" at bounding box center [892, 215] width 99 height 57
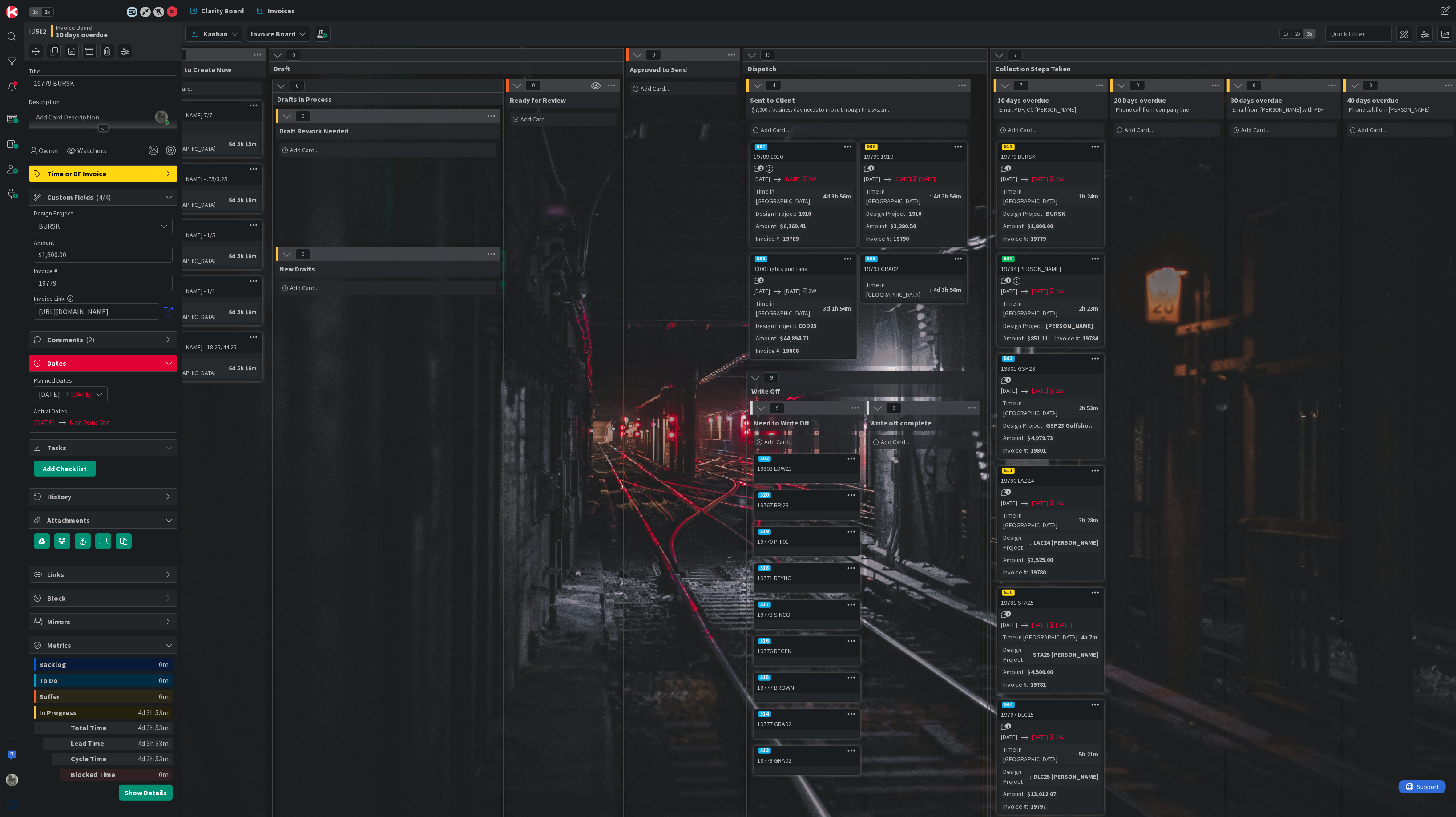
click at [104, 335] on span "Comments ( 2 )" at bounding box center [103, 339] width 114 height 11
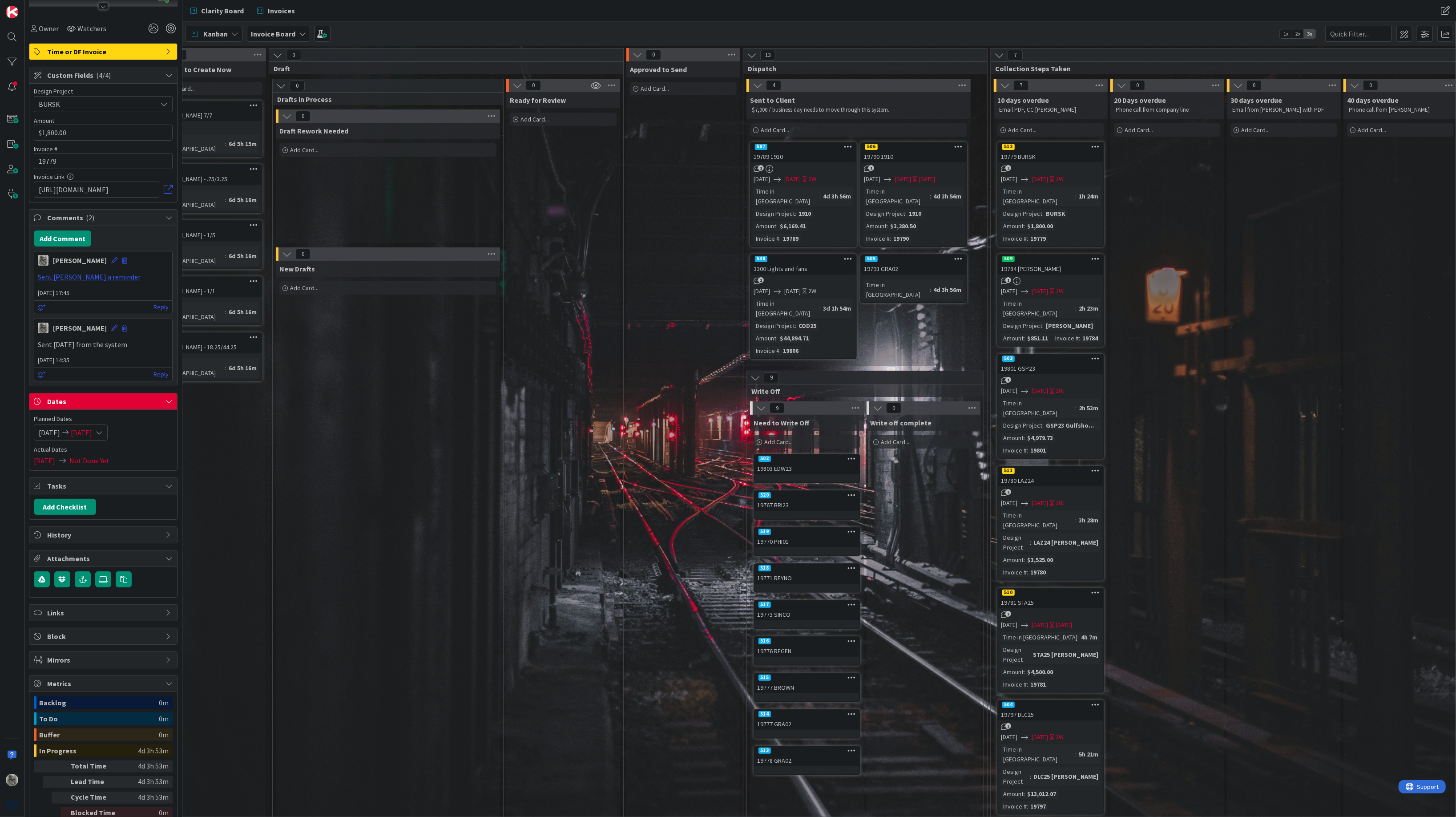
scroll to position [159, 0]
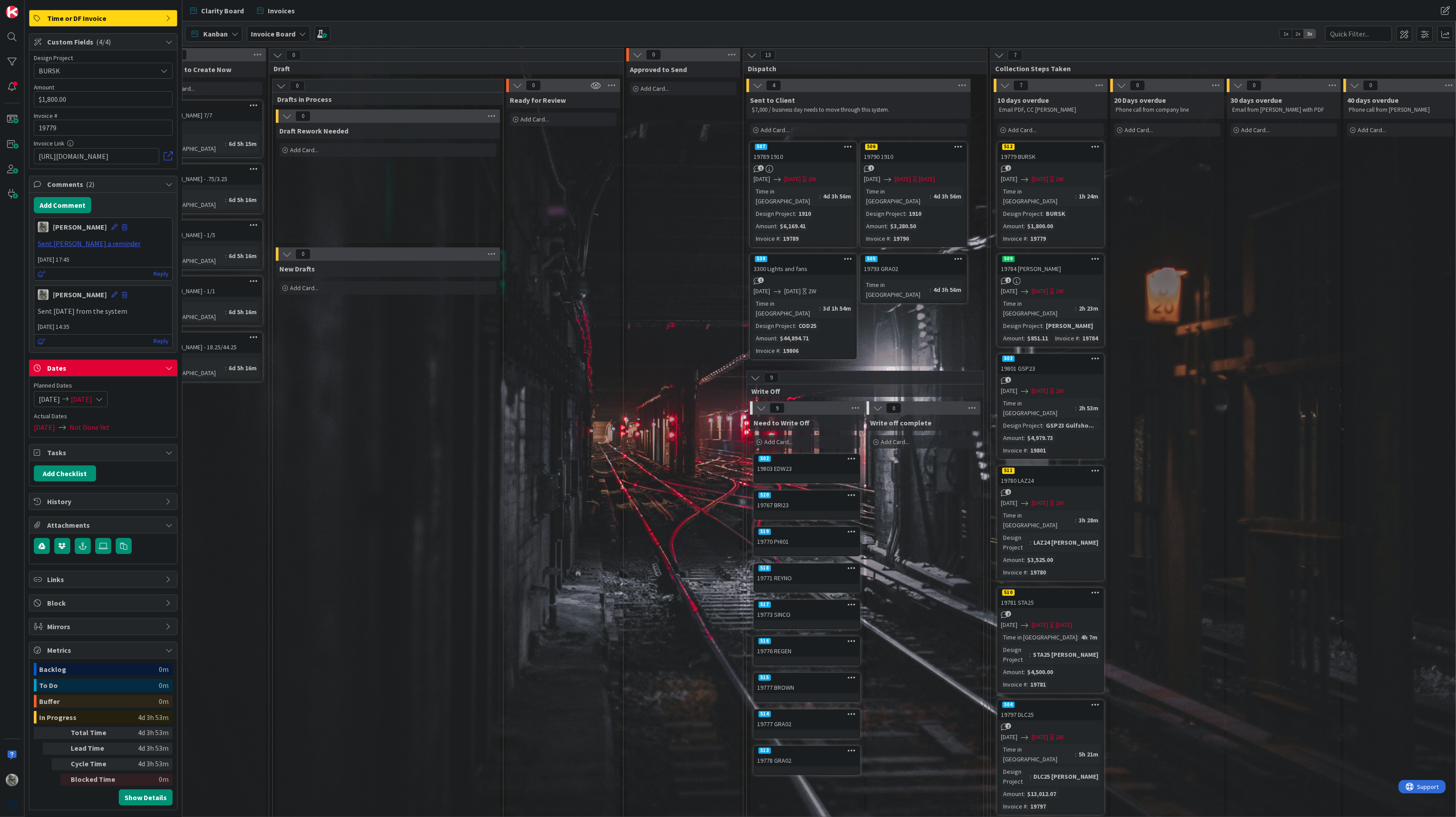
click at [904, 267] on link "505 19793 GRA02 Time in Column : 4d 3h 56m" at bounding box center [913, 278] width 107 height 49
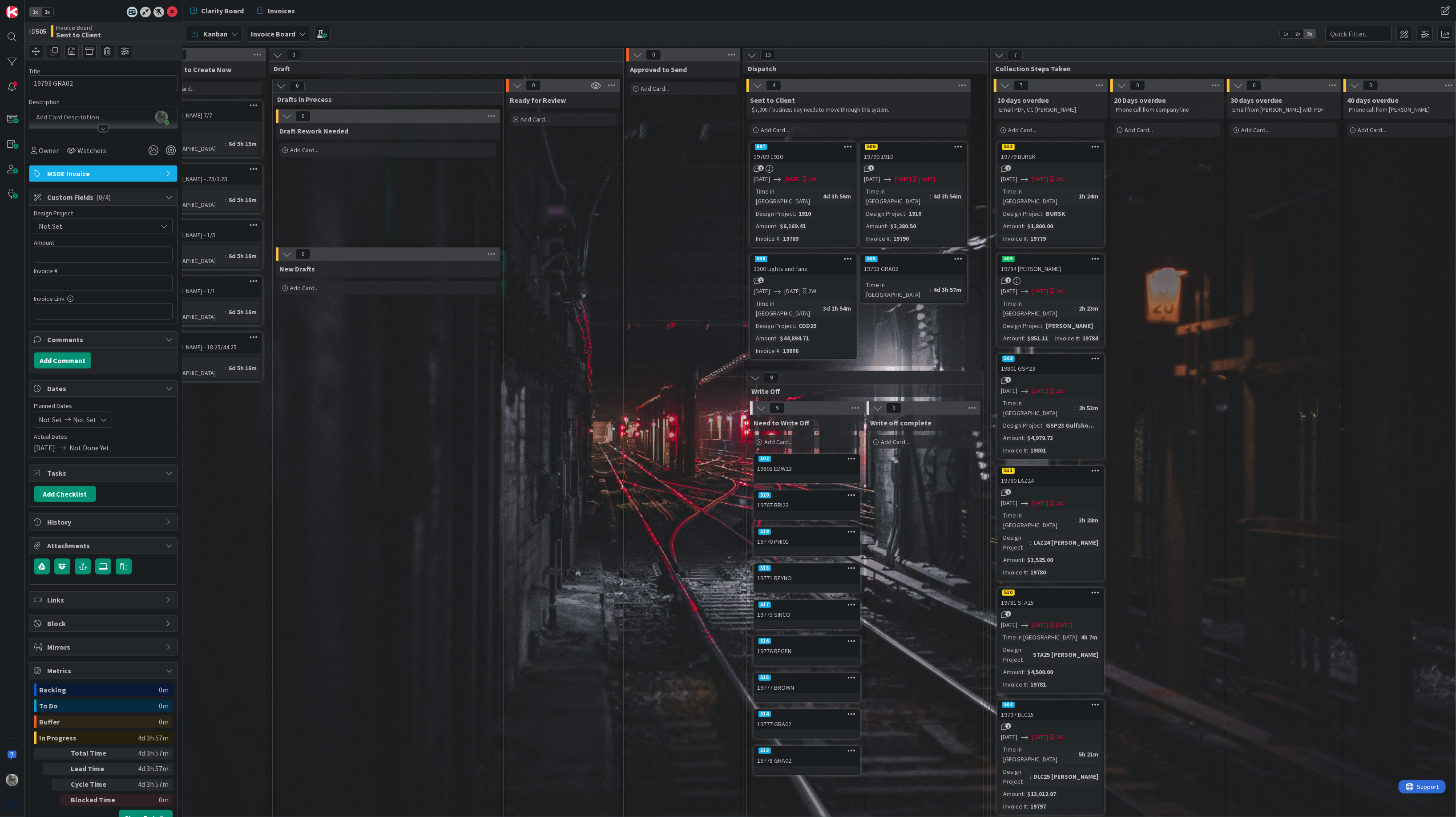
click at [47, 10] on span "2x" at bounding box center [47, 12] width 12 height 9
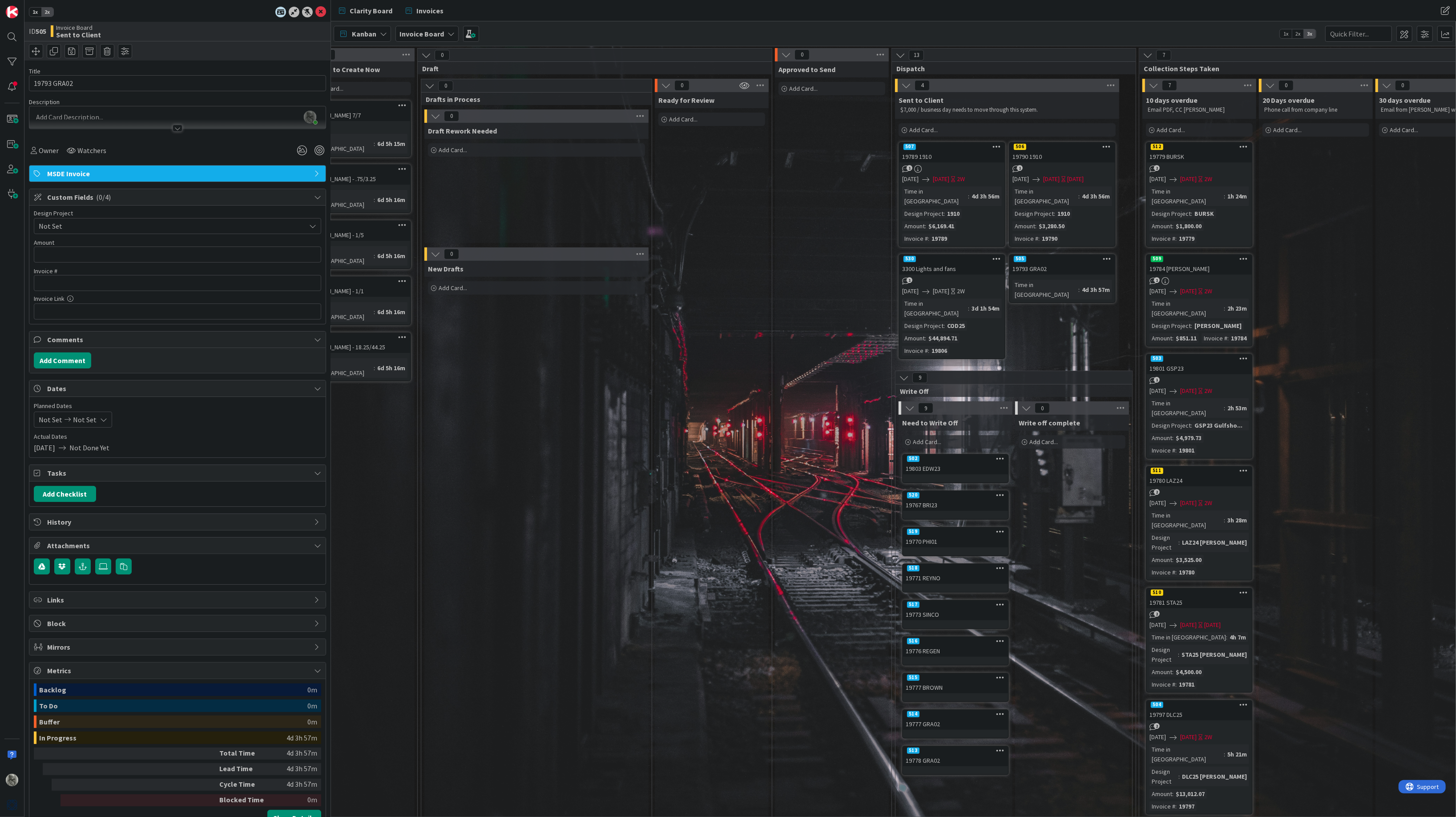
click at [957, 265] on link "530 3300 Lights and fans 1 [DATE] [DATE] 2W Time in Column : 3d 1h 54m Design P…" at bounding box center [952, 306] width 107 height 105
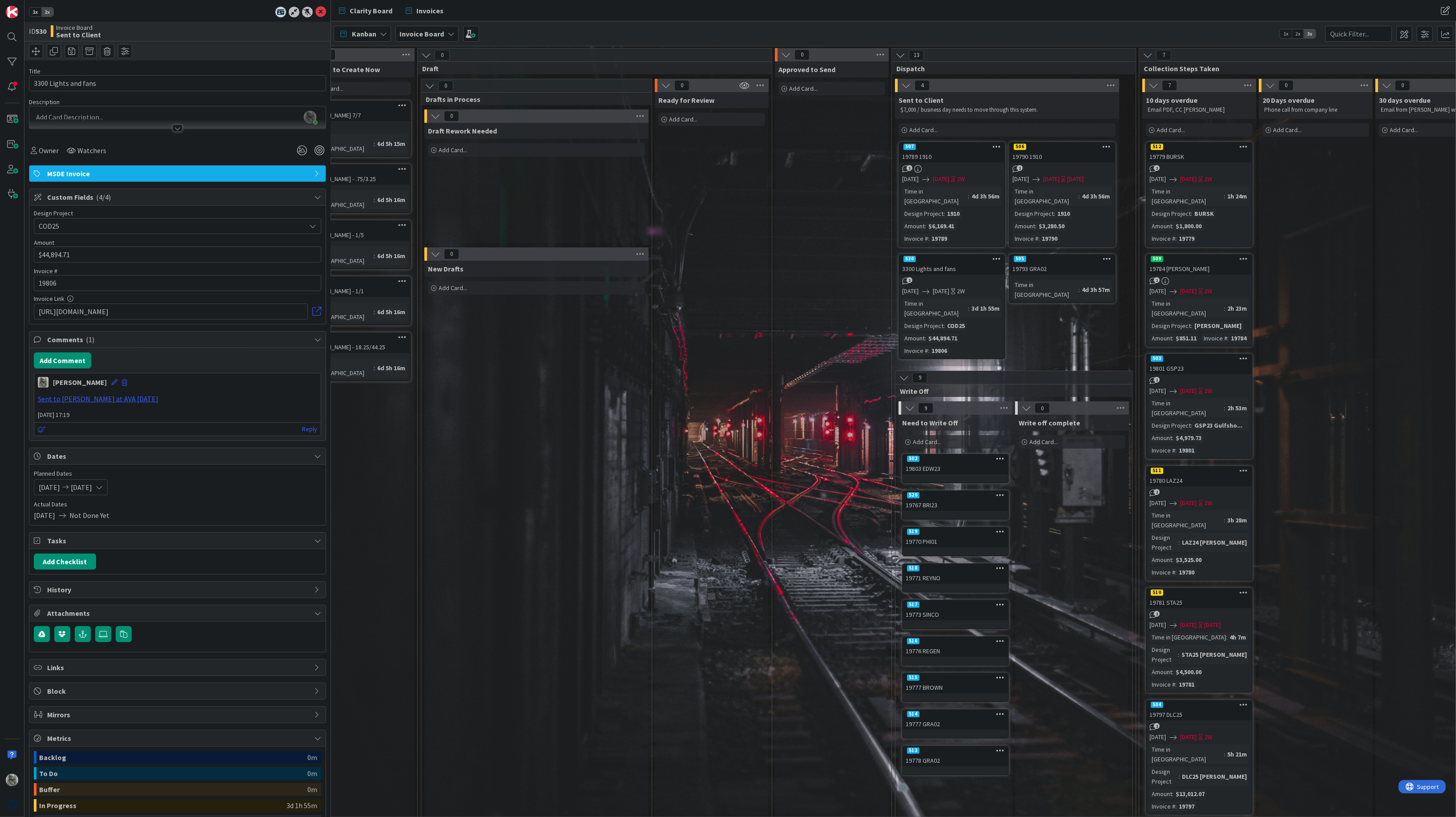
click at [179, 593] on span "History" at bounding box center [178, 589] width 262 height 11
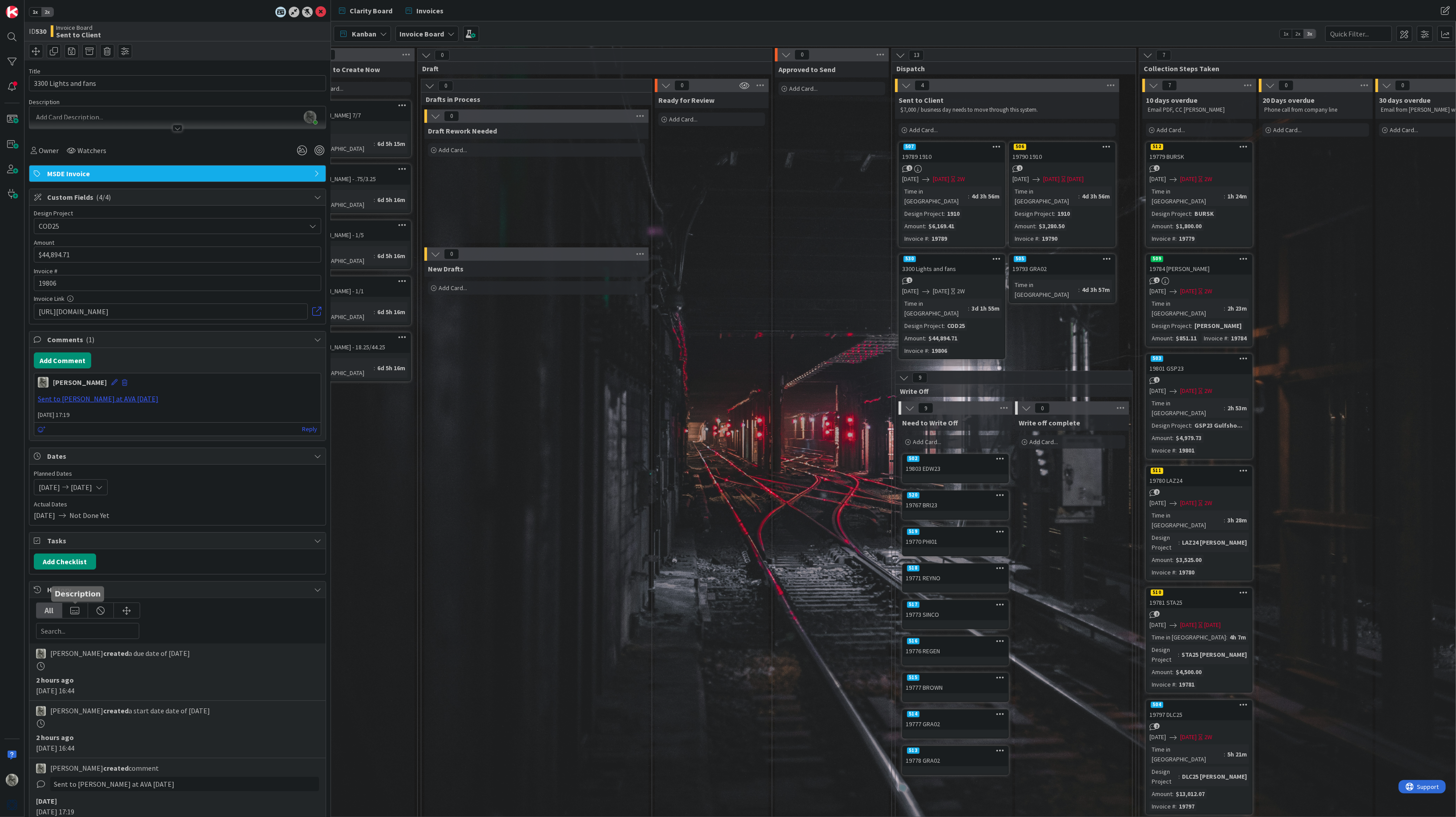
click at [76, 611] on div at bounding box center [75, 610] width 26 height 15
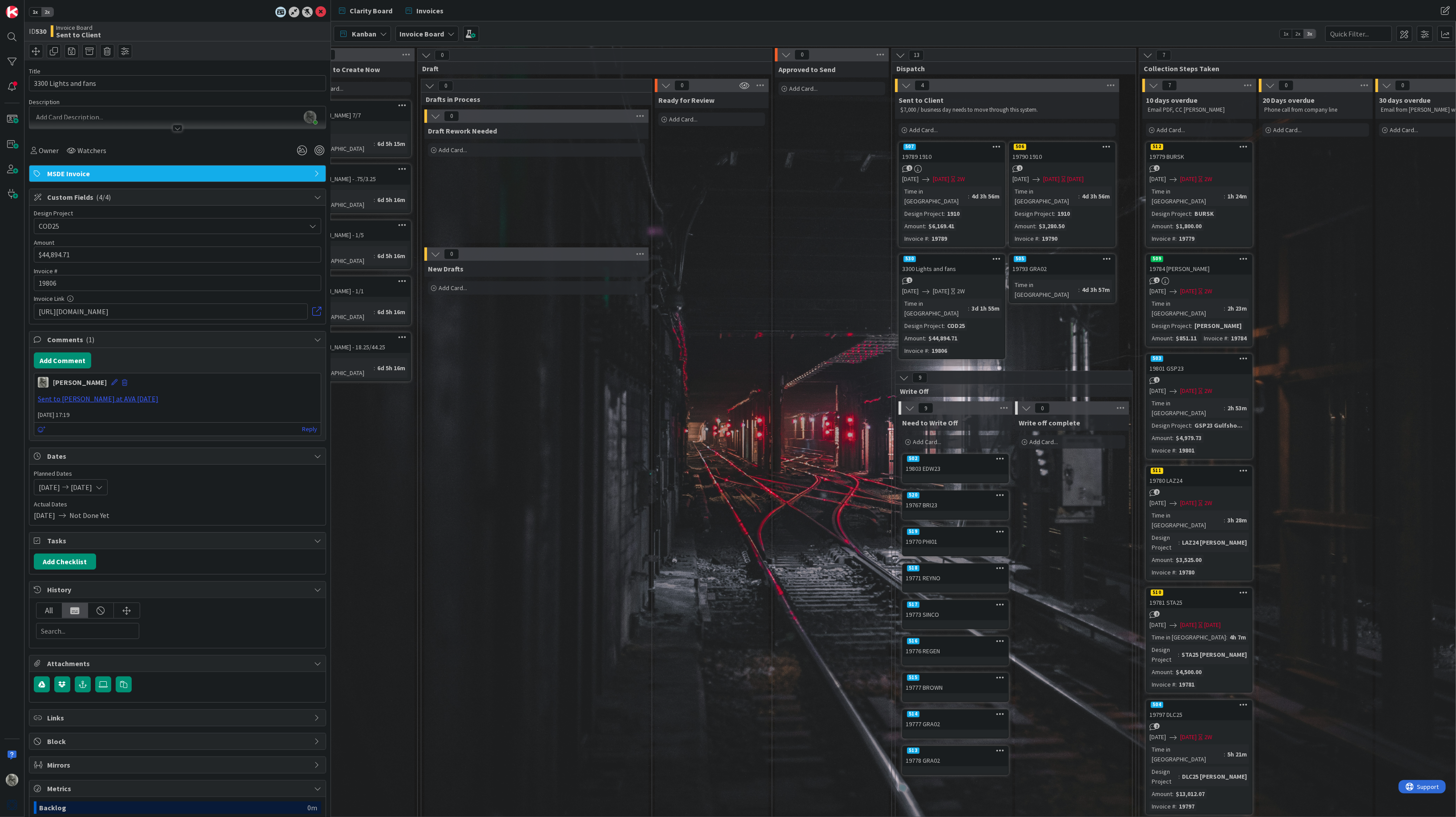
click at [53, 608] on div "All" at bounding box center [50, 610] width 26 height 15
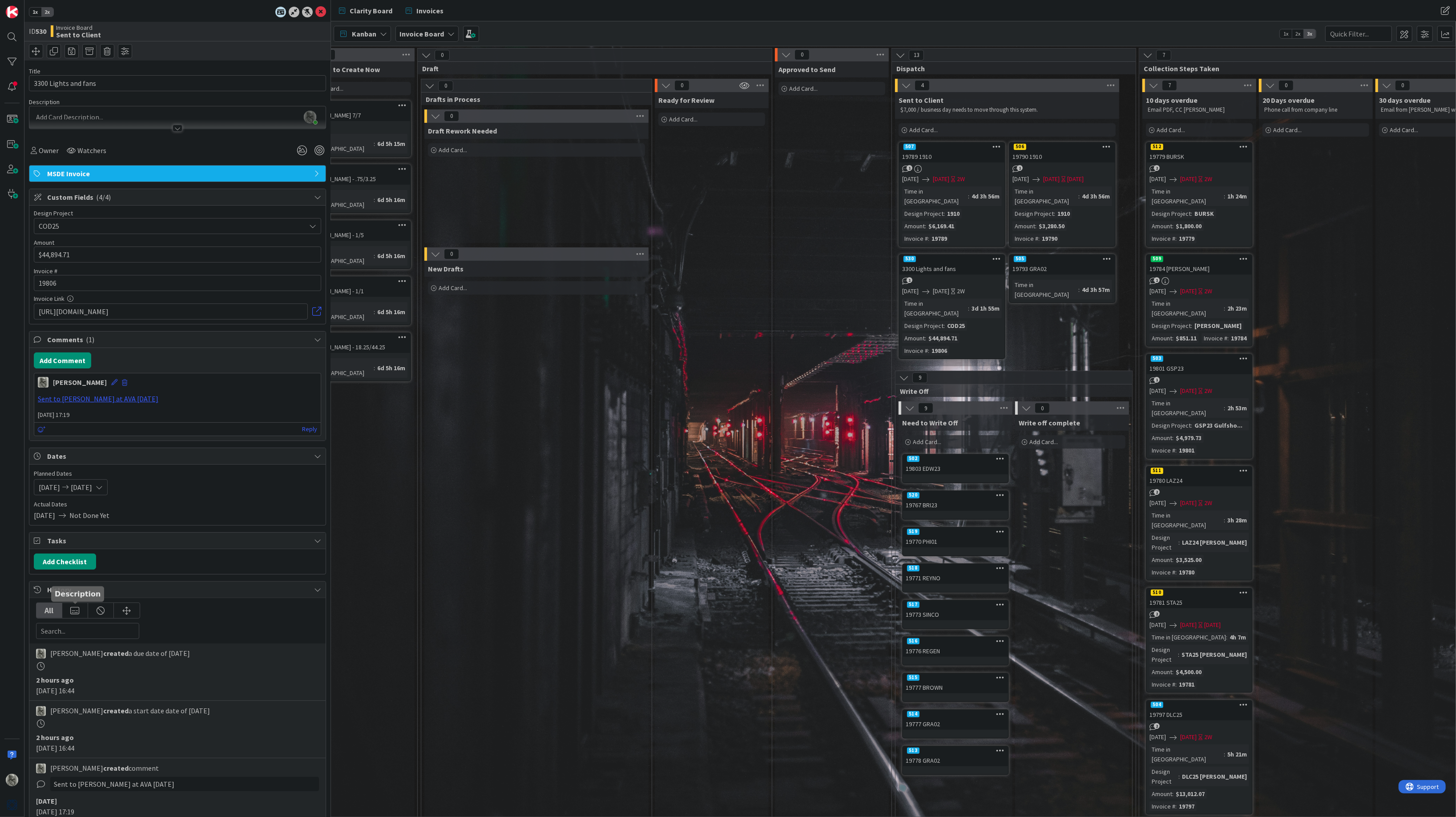
click at [75, 613] on div at bounding box center [75, 610] width 26 height 15
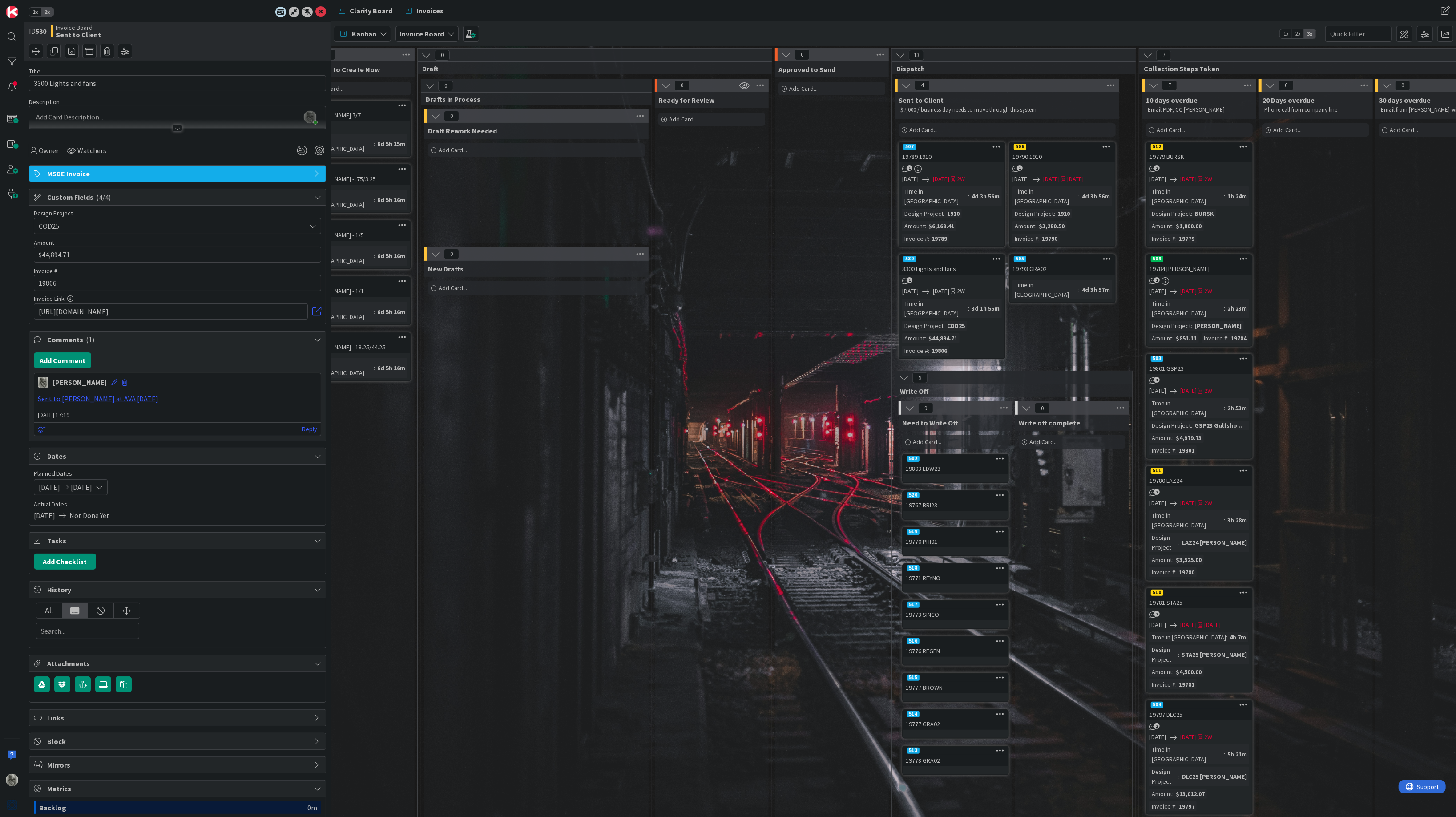
click at [43, 608] on div "All" at bounding box center [50, 610] width 26 height 15
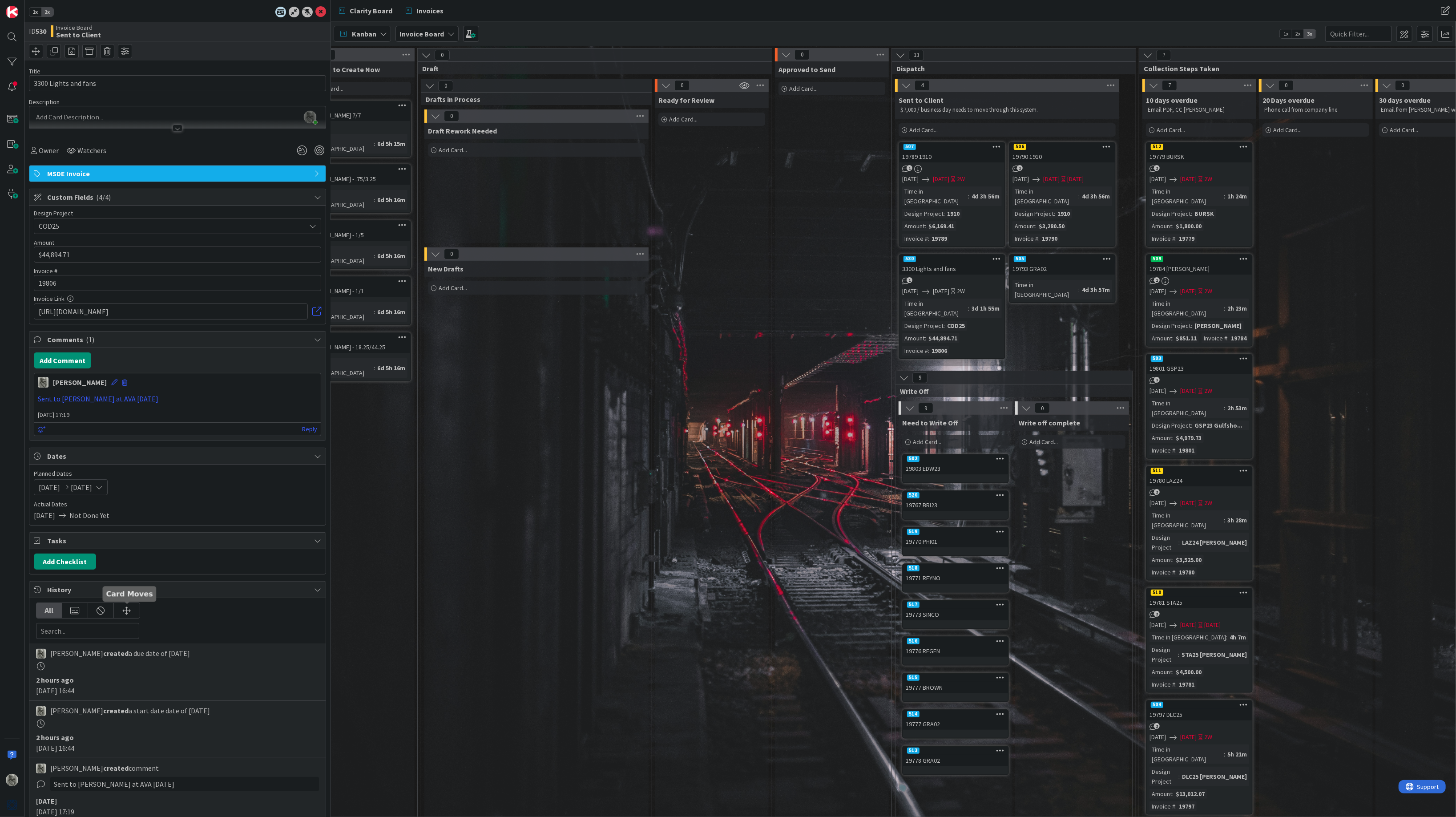
click at [127, 611] on div at bounding box center [127, 610] width 26 height 15
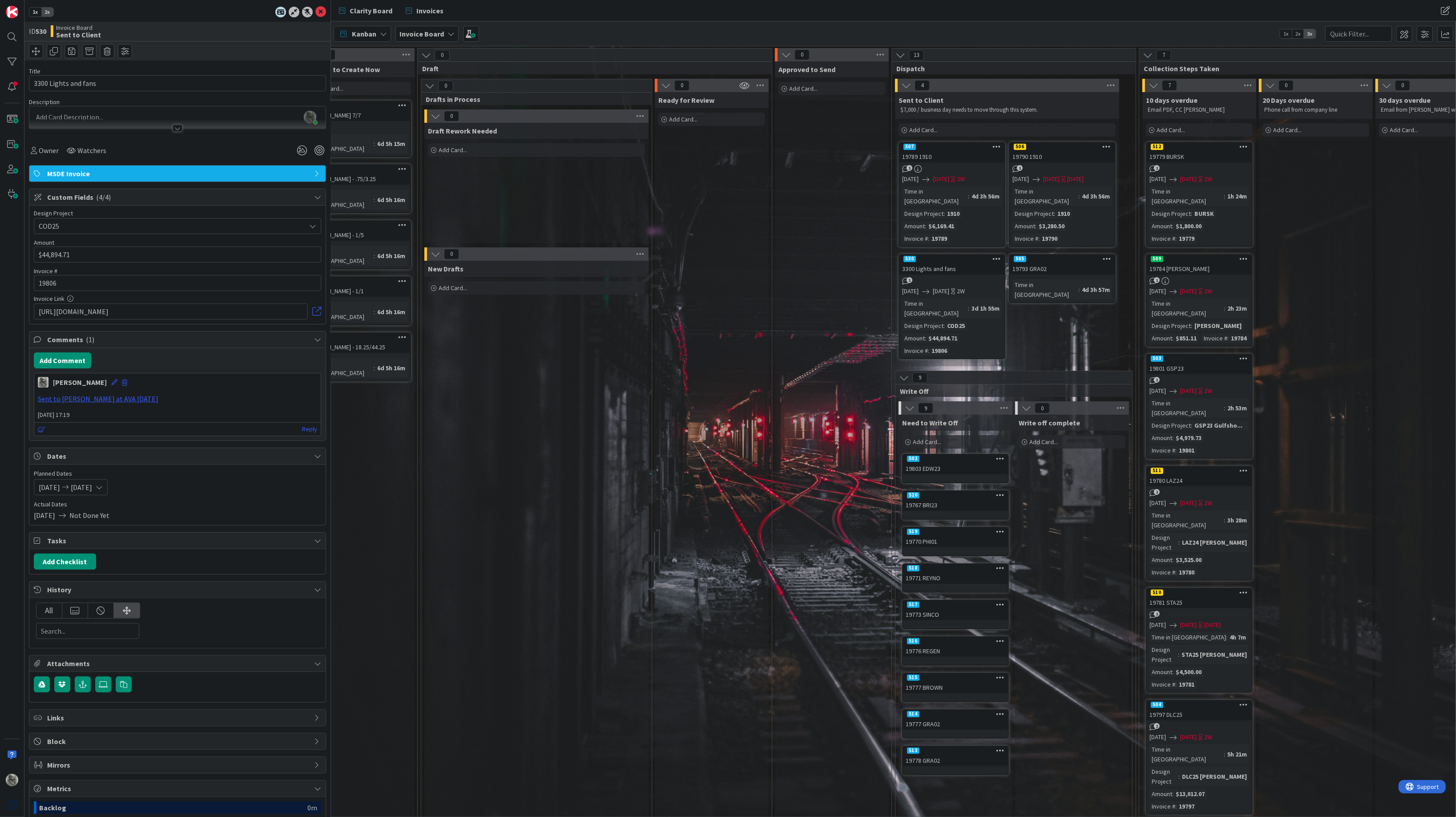
click at [1202, 150] on div "512" at bounding box center [1199, 147] width 105 height 8
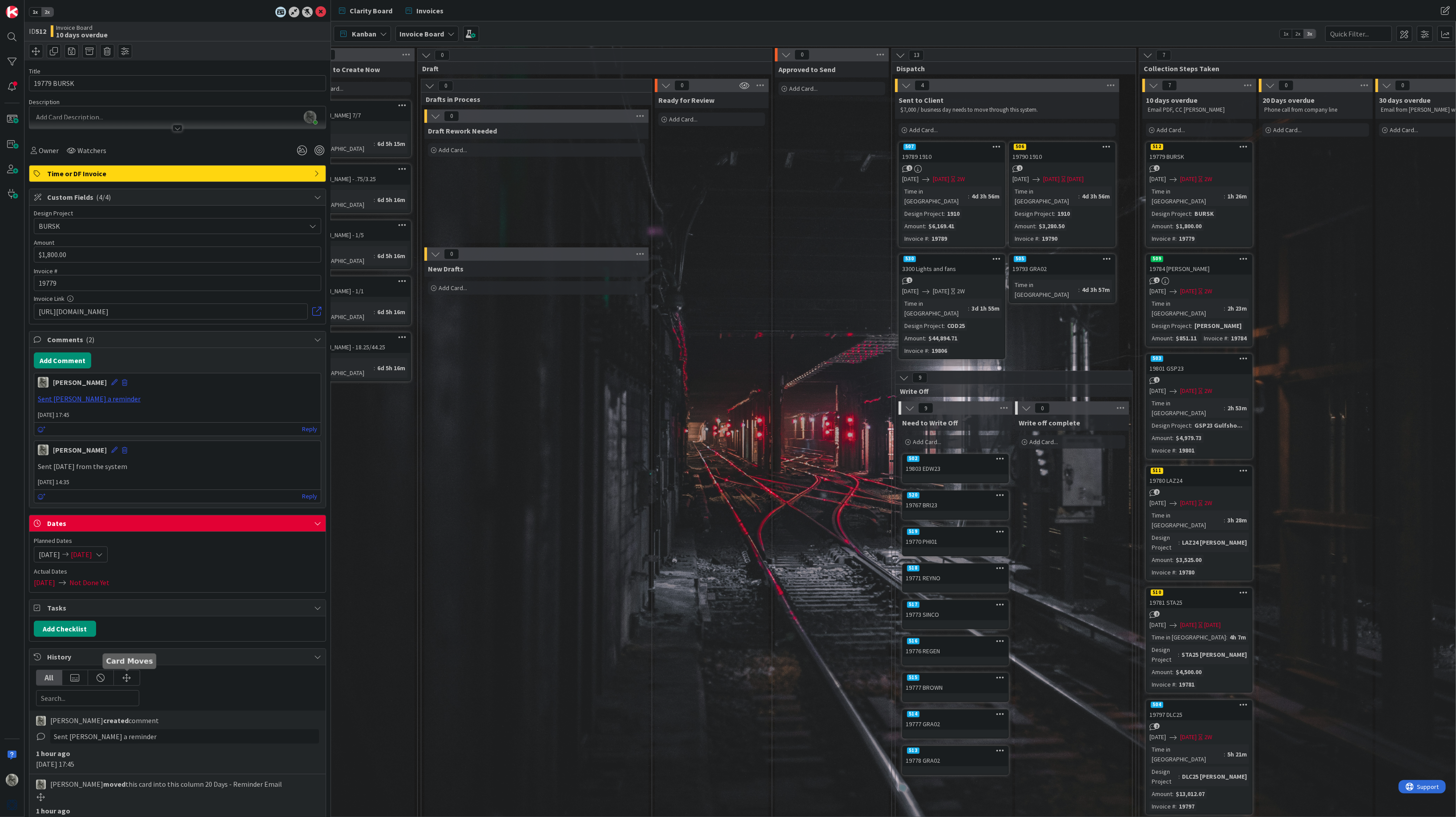
click at [131, 676] on div at bounding box center [127, 677] width 26 height 15
click at [76, 679] on div at bounding box center [75, 677] width 26 height 15
click at [43, 677] on div "All" at bounding box center [50, 677] width 26 height 15
click at [8, 755] on div at bounding box center [12, 755] width 18 height 18
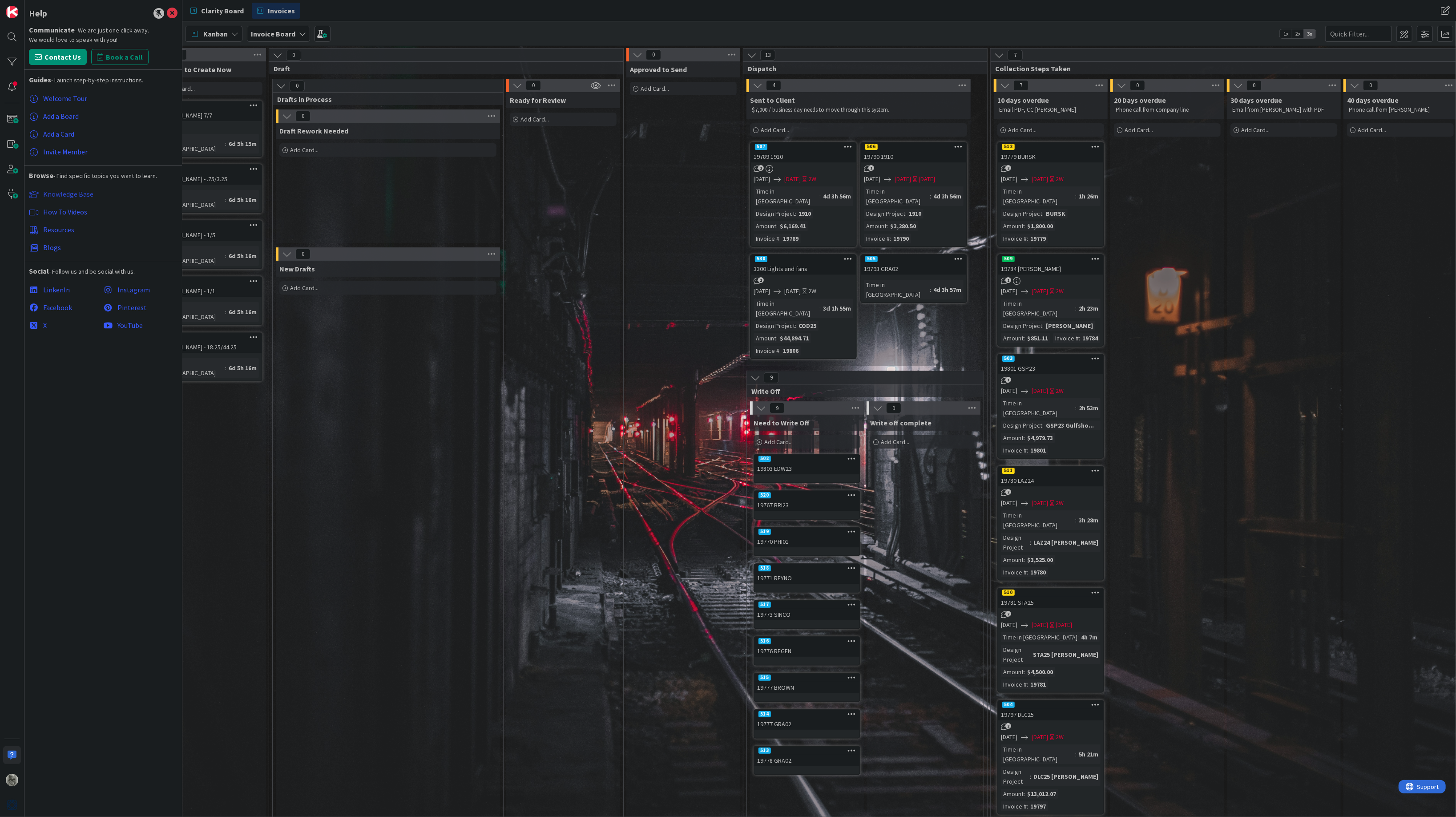
click at [64, 194] on span "Knowledge Base" at bounding box center [68, 194] width 50 height 9
click at [173, 11] on icon at bounding box center [172, 13] width 11 height 11
click at [185, 11] on div "Clarity Board Invoices" at bounding box center [525, 11] width 679 height 16
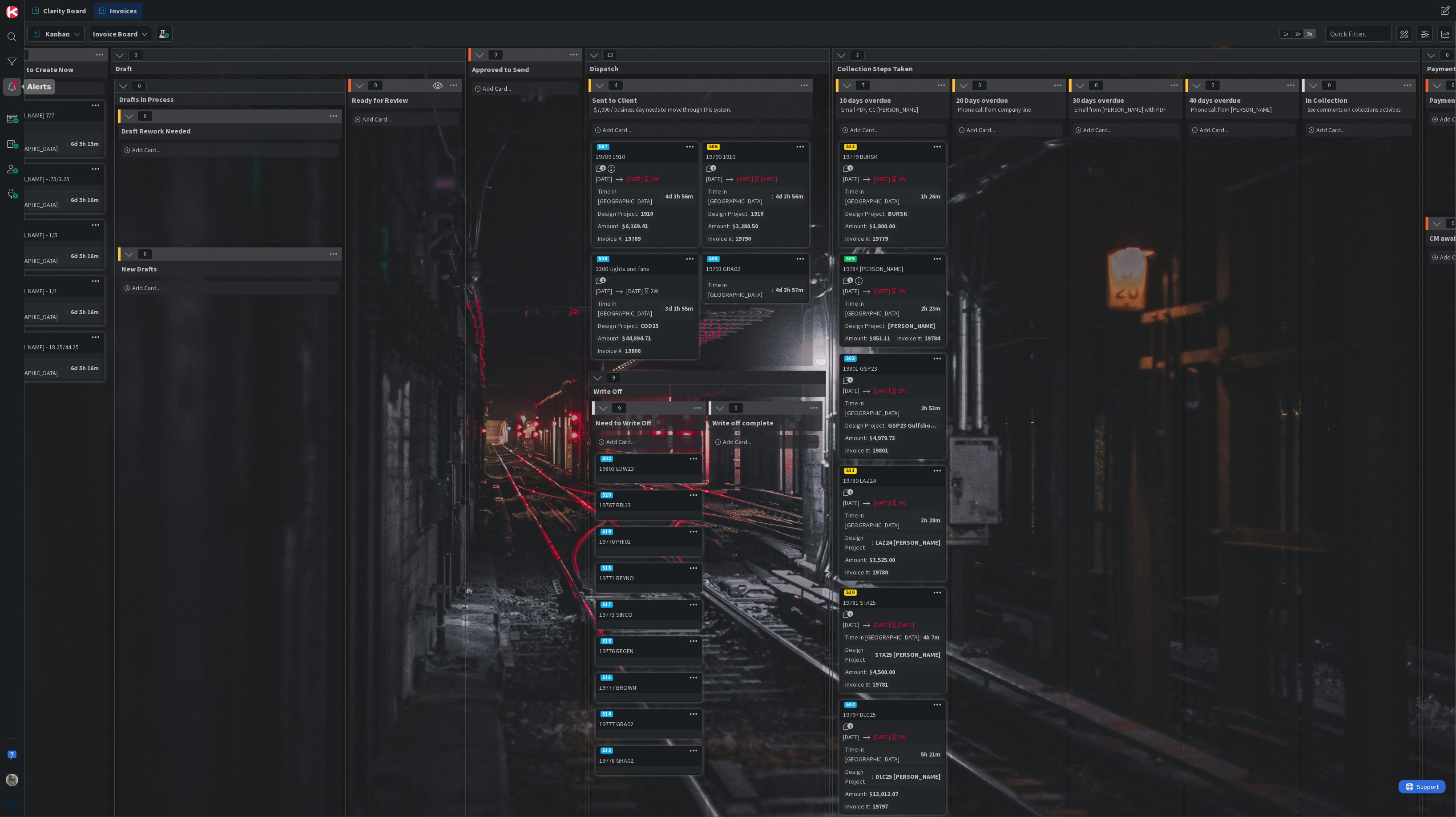
click at [14, 84] on div at bounding box center [12, 87] width 18 height 18
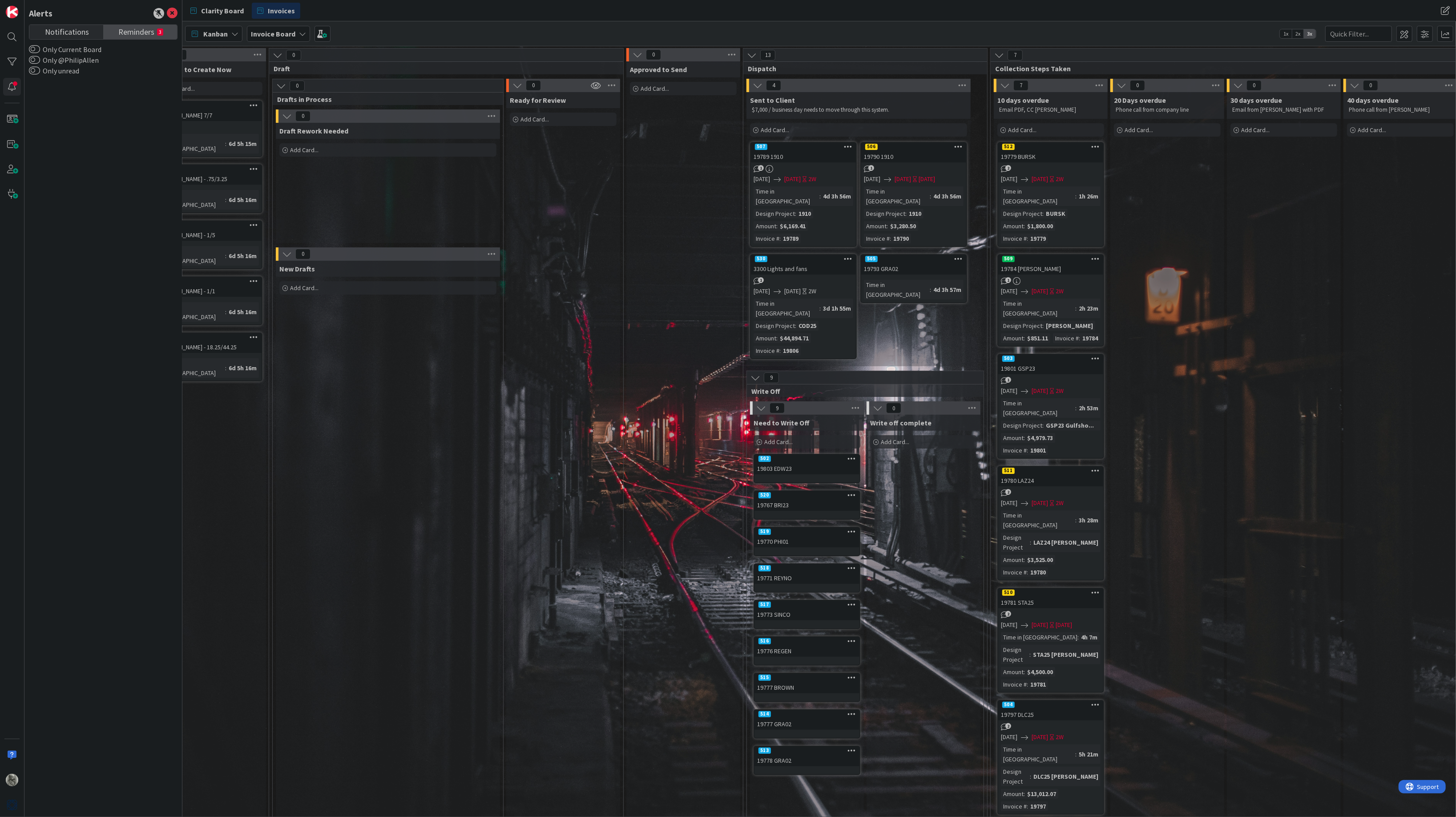
click at [136, 32] on span "Reminders" at bounding box center [136, 31] width 36 height 12
click at [224, 374] on div "Invoices to Create Now Add Card... 482 [PERSON_NAME] 7/7 1 Time in [GEOGRAPHIC_…" at bounding box center [209, 500] width 114 height 877
click at [173, 10] on icon at bounding box center [172, 13] width 11 height 11
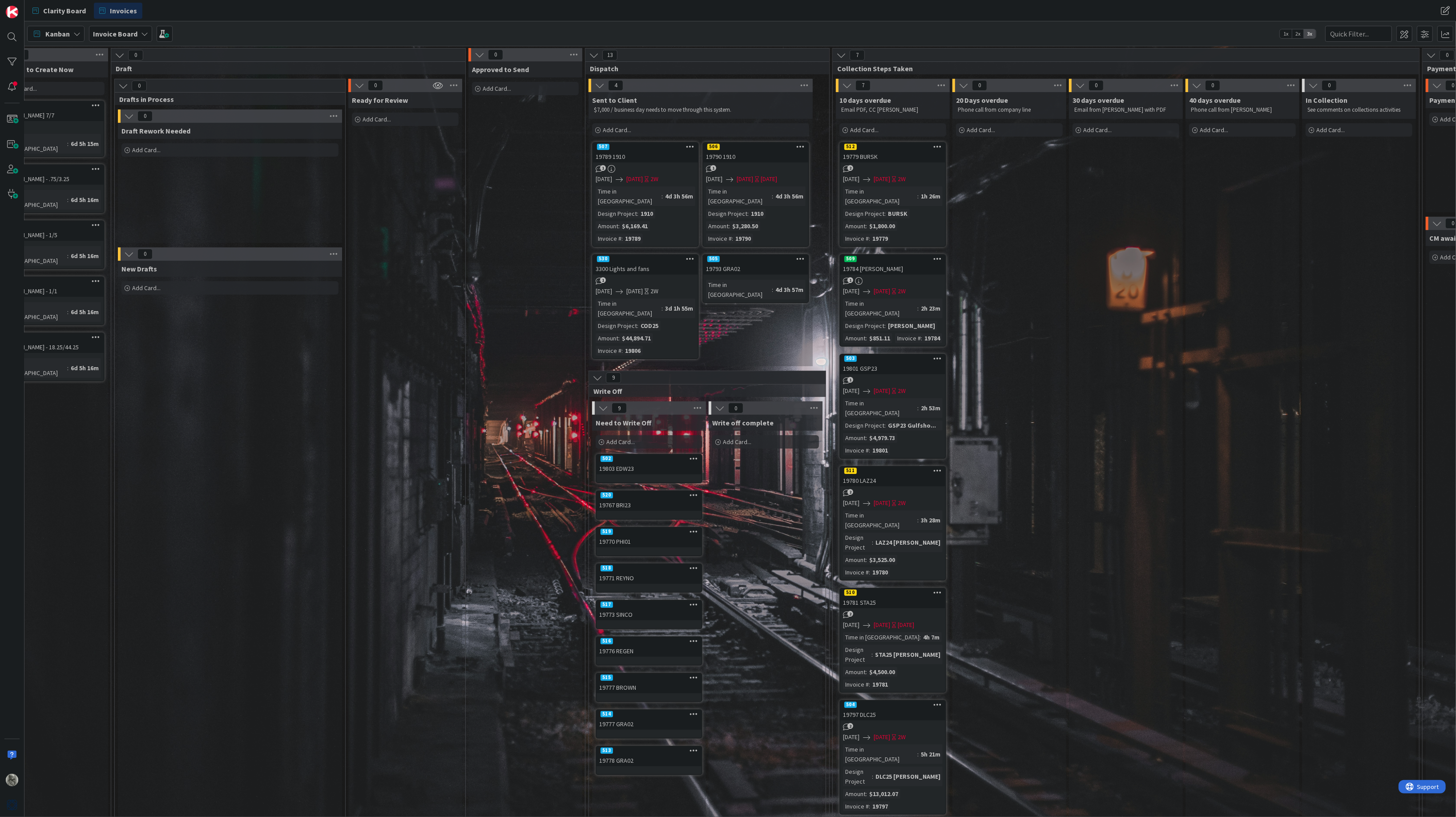
click at [895, 152] on div "19779 BURSK" at bounding box center [893, 157] width 105 height 11
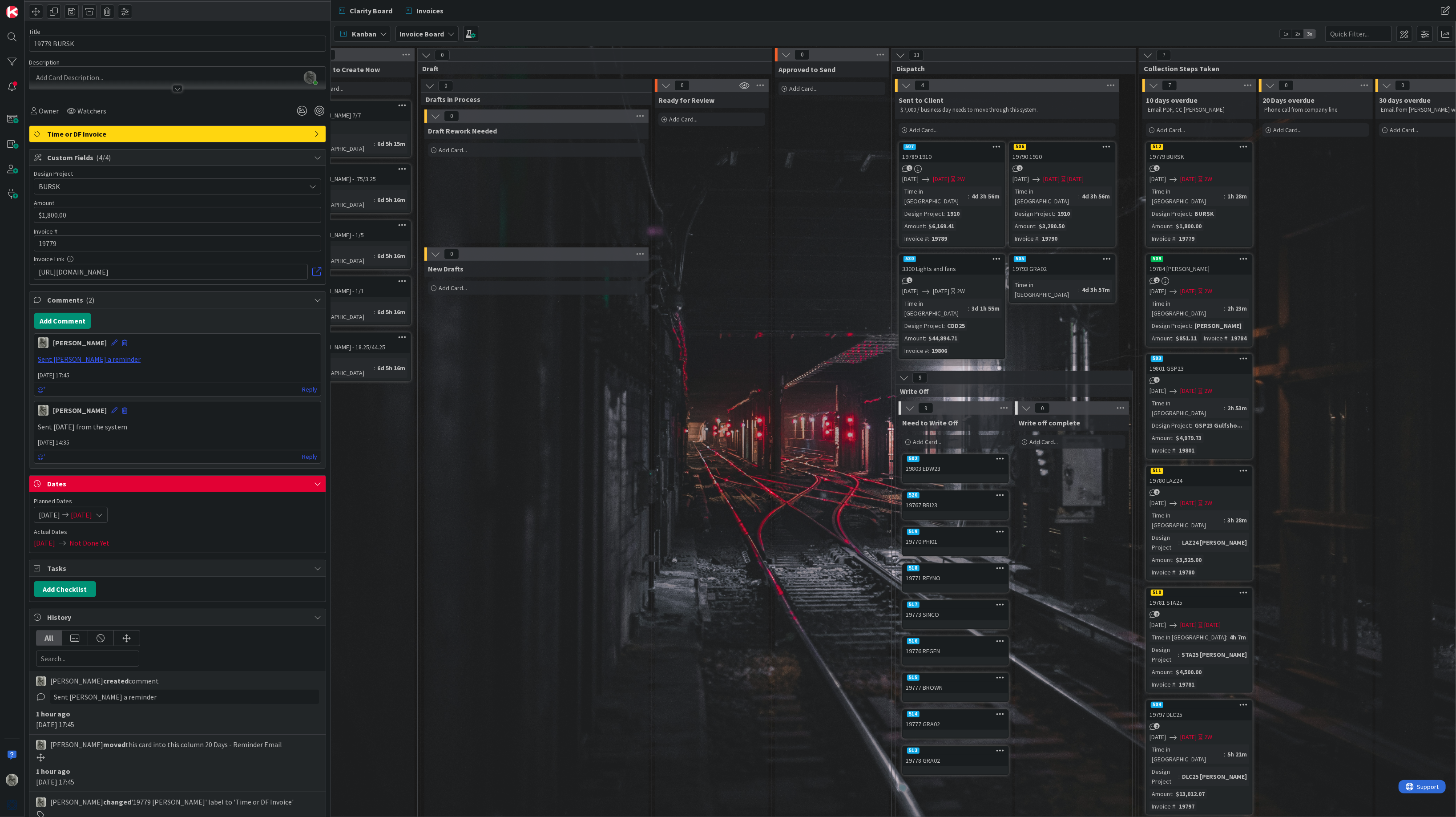
scroll to position [42, 0]
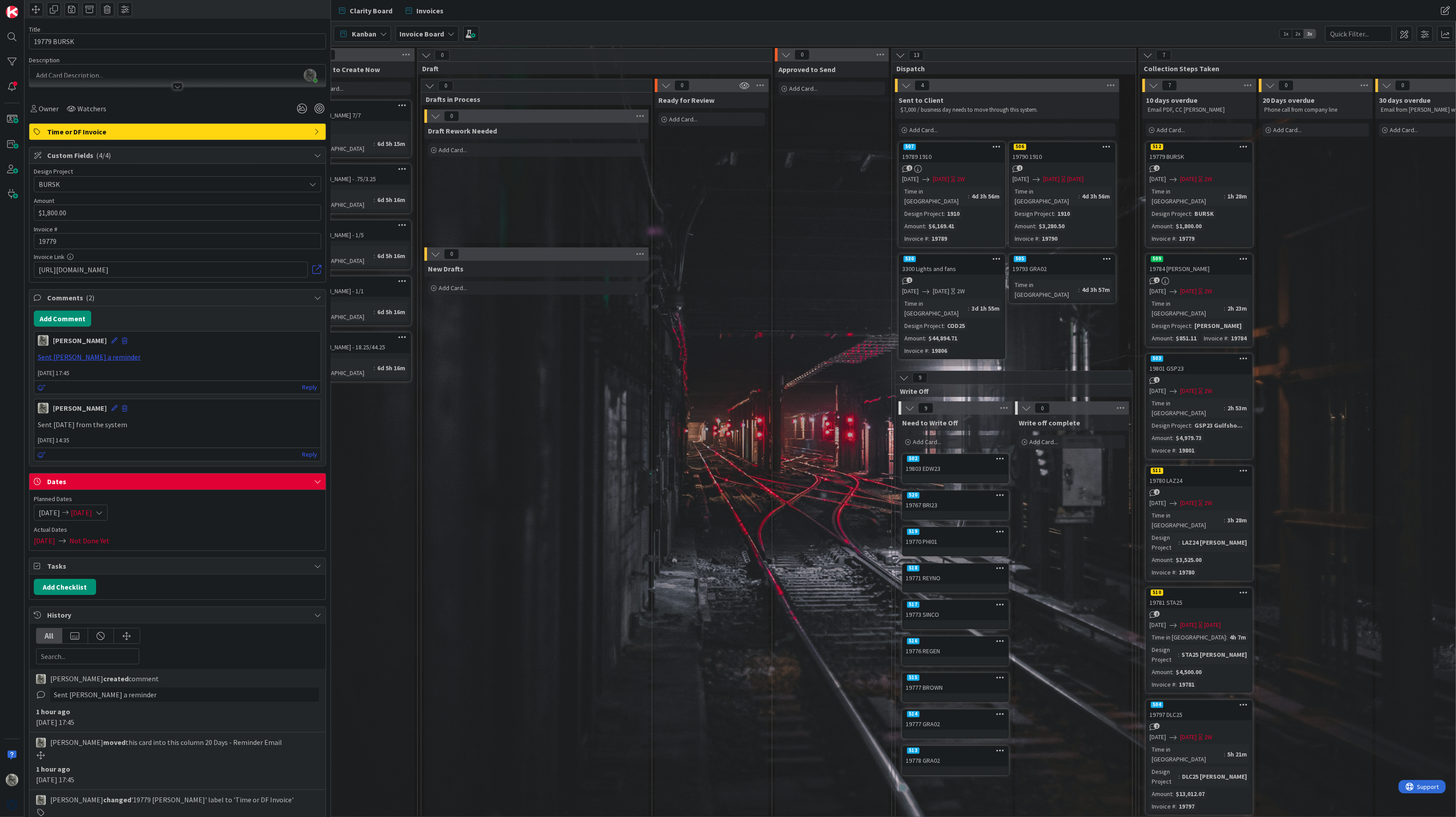
click at [103, 512] on icon at bounding box center [99, 512] width 7 height 7
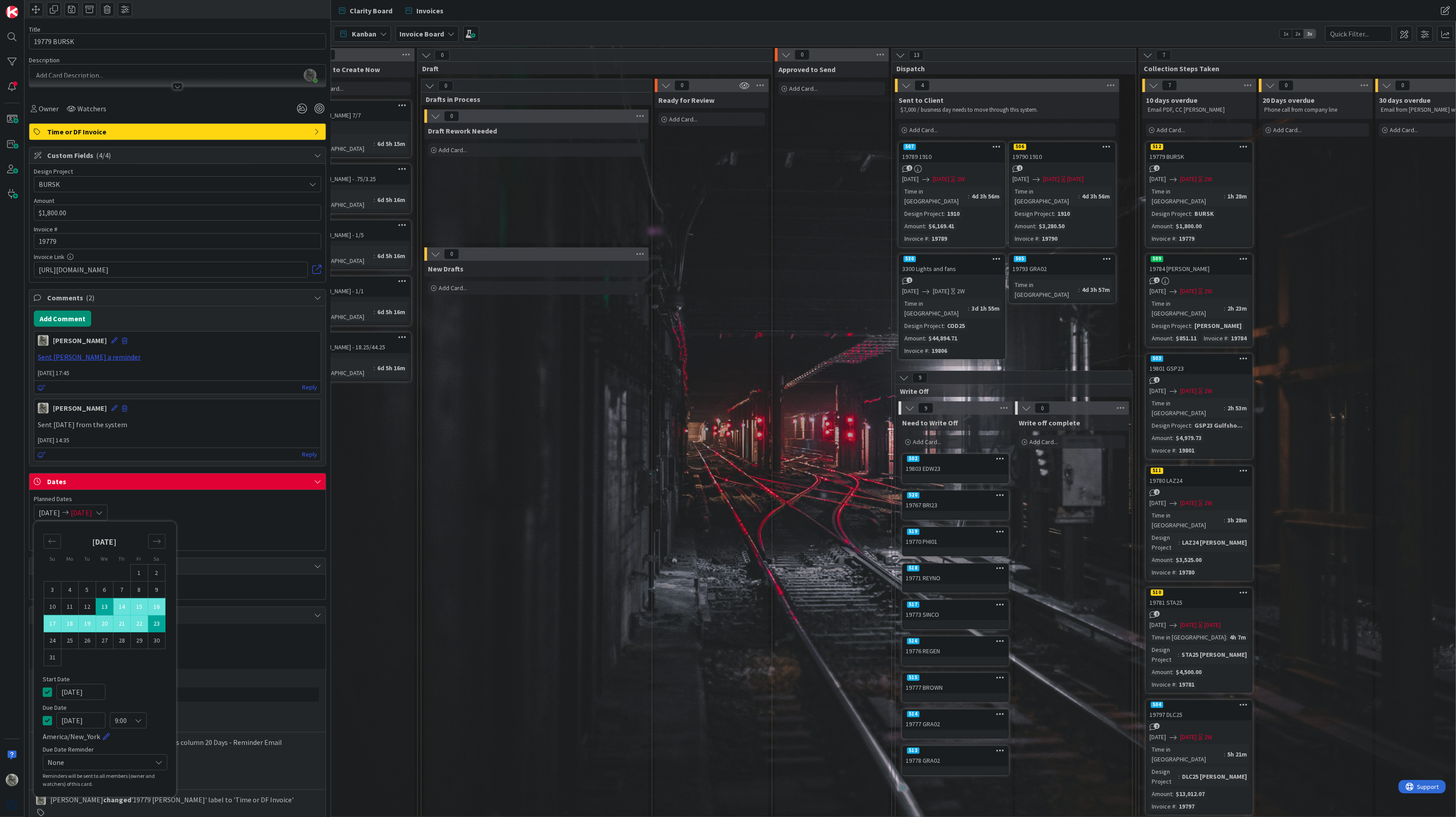
click at [133, 764] on span "None" at bounding box center [97, 762] width 99 height 12
click at [237, 498] on span "Planned Dates" at bounding box center [177, 499] width 287 height 10
